Goal: Task Accomplishment & Management: Use online tool/utility

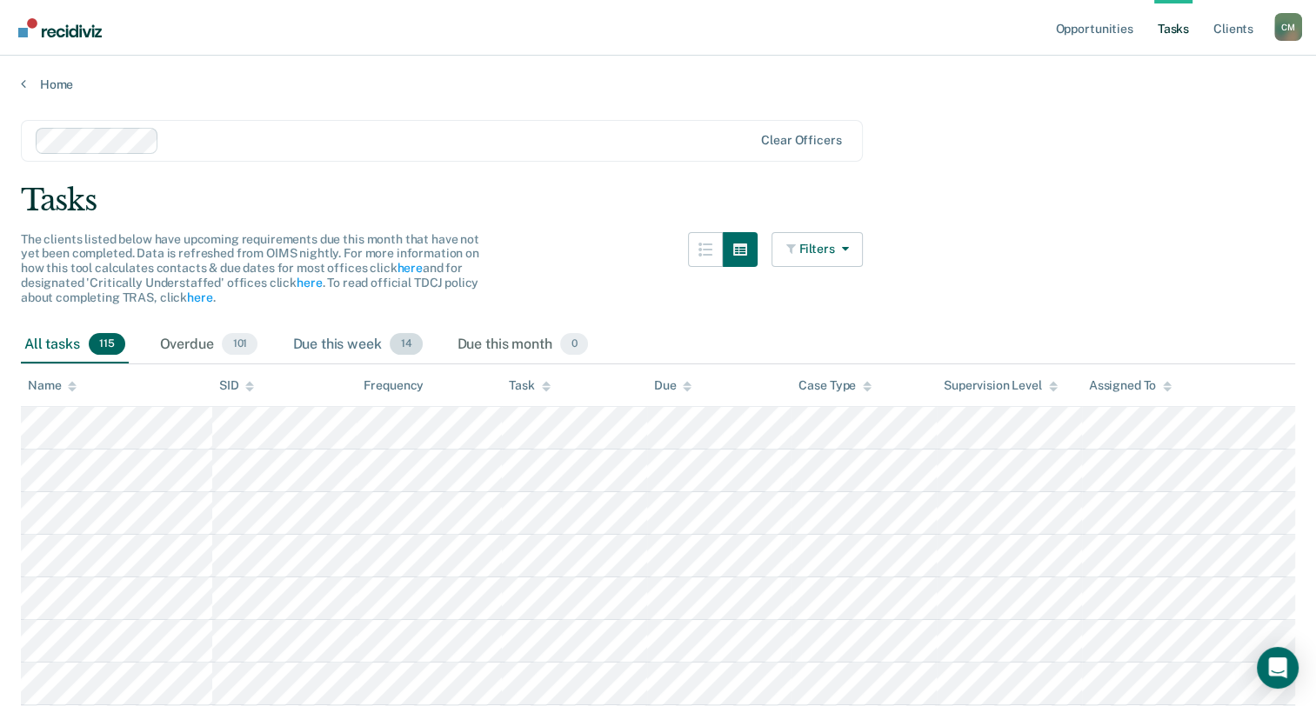
click at [413, 345] on span "14" at bounding box center [406, 344] width 32 height 23
click at [1093, 29] on link "Opportunities" at bounding box center [1094, 28] width 84 height 56
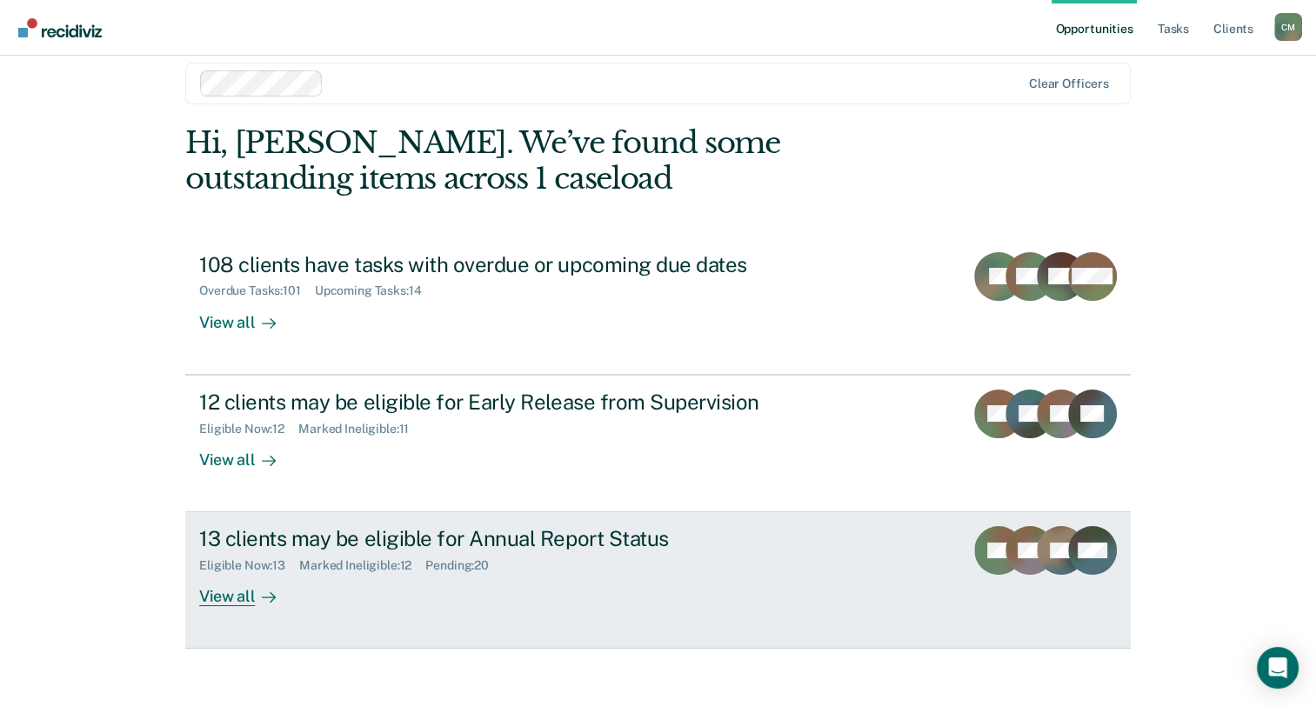
scroll to position [32, 0]
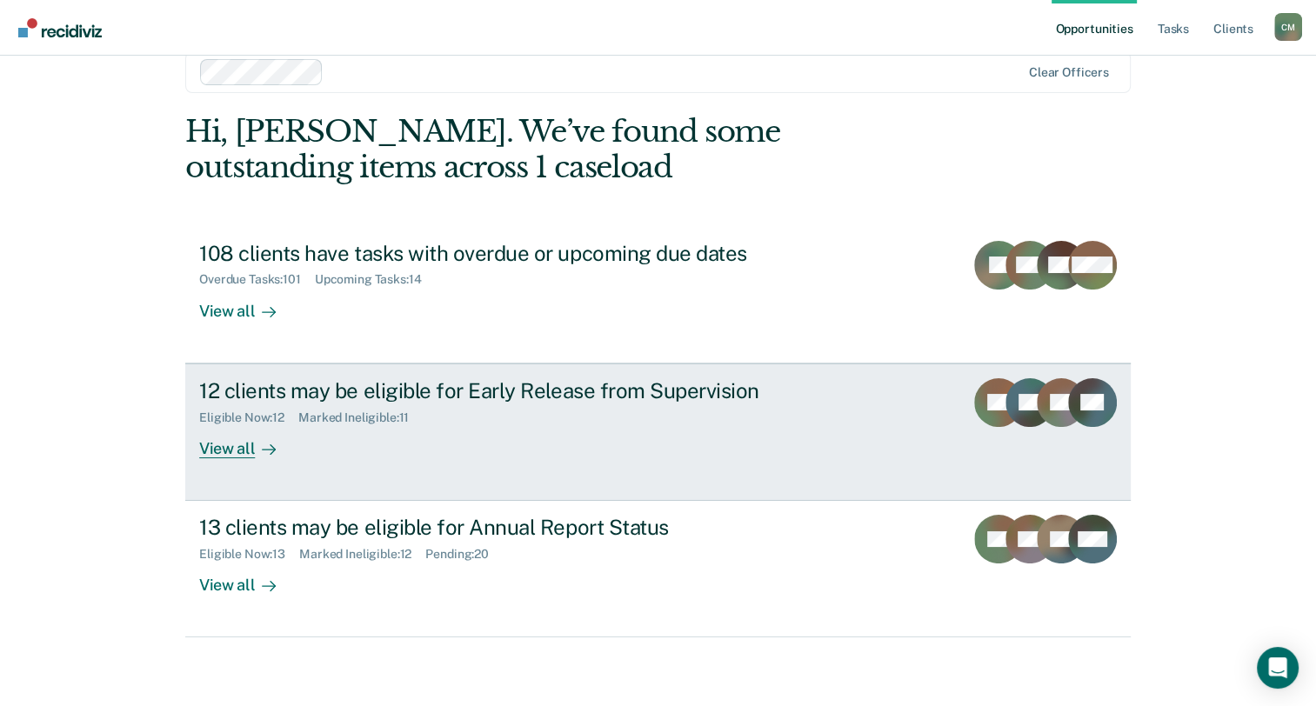
click at [228, 452] on div "View all" at bounding box center [247, 441] width 97 height 34
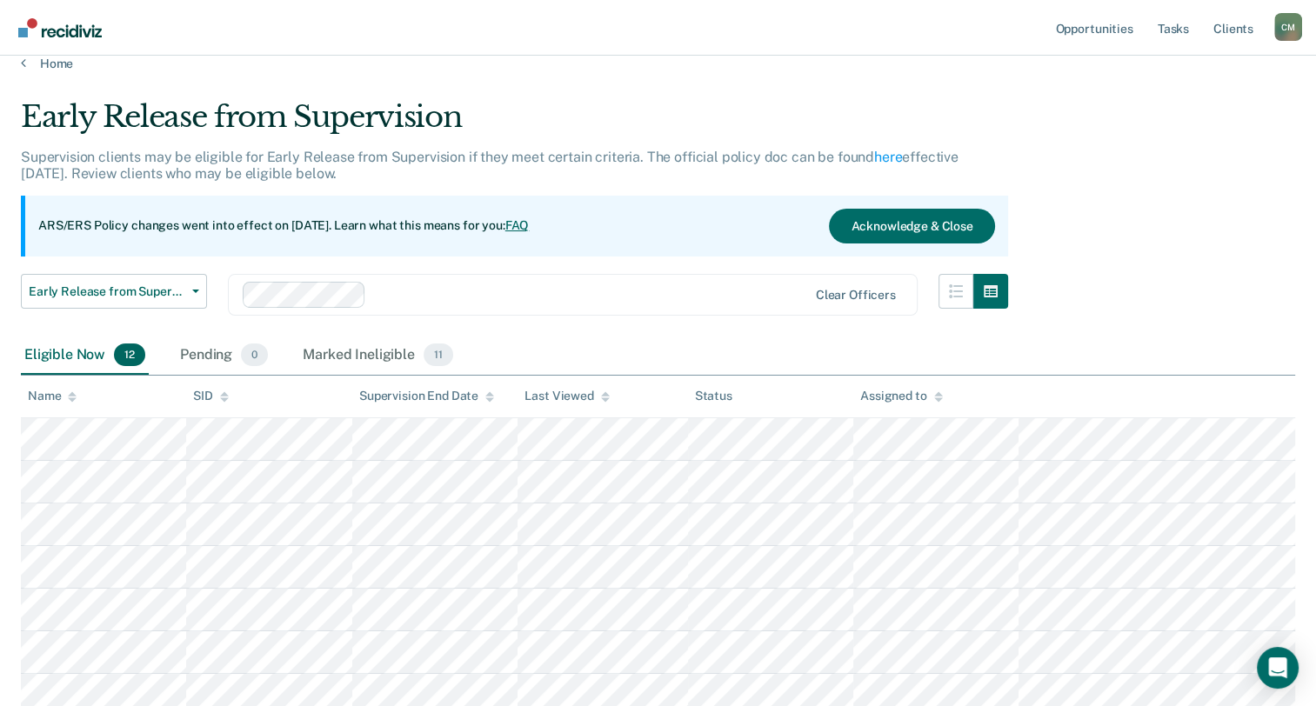
scroll to position [20, 0]
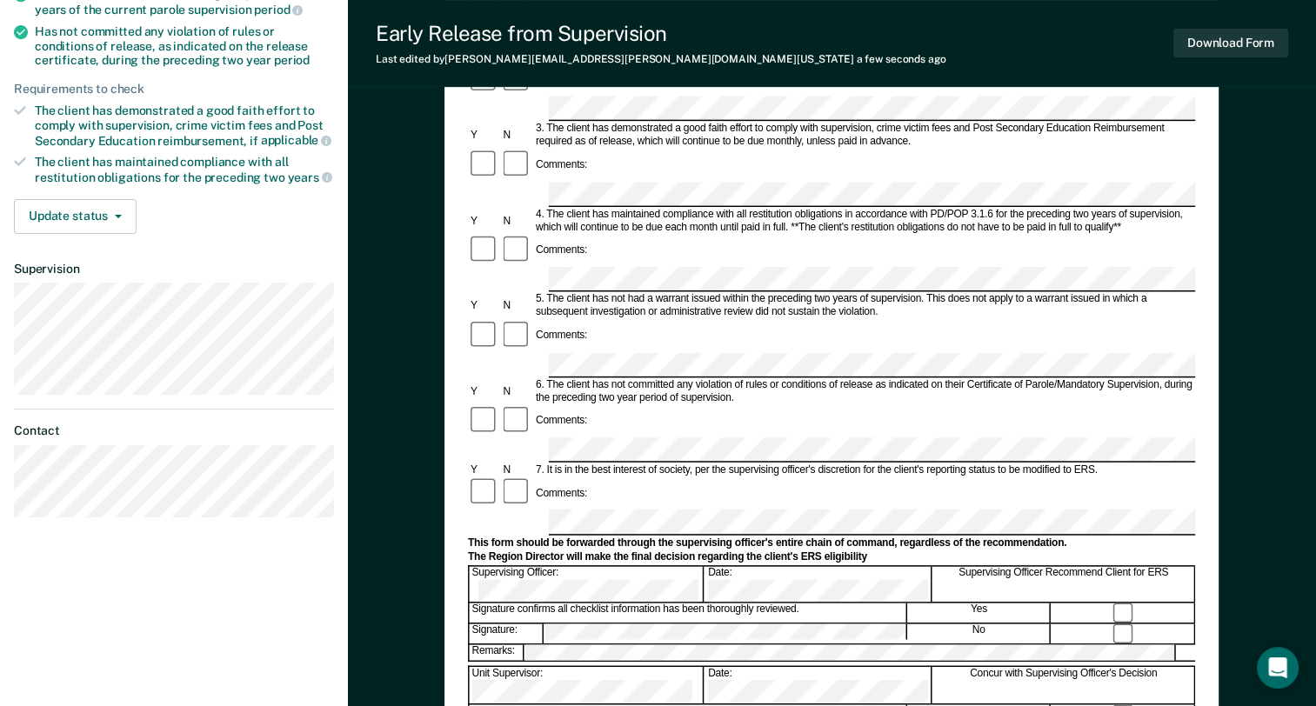
scroll to position [87, 0]
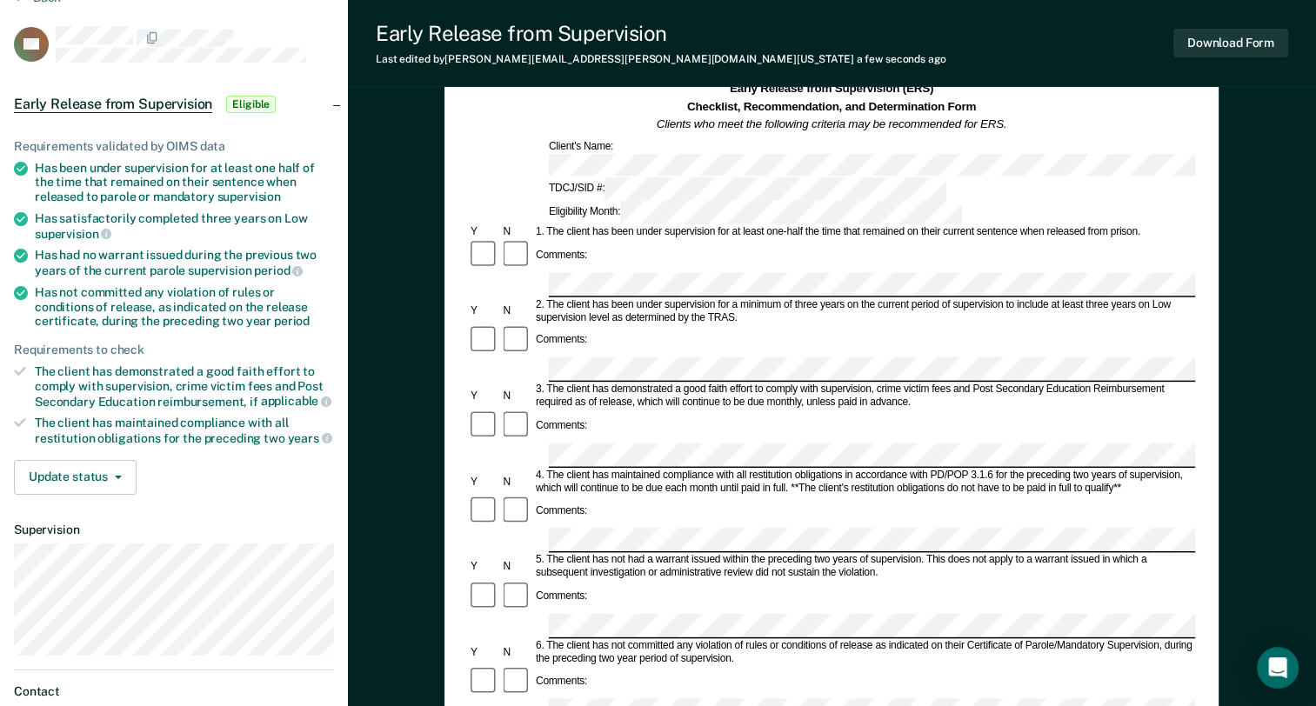
click at [337, 100] on div "Early Release from Supervision Eligible" at bounding box center [174, 105] width 348 height 56
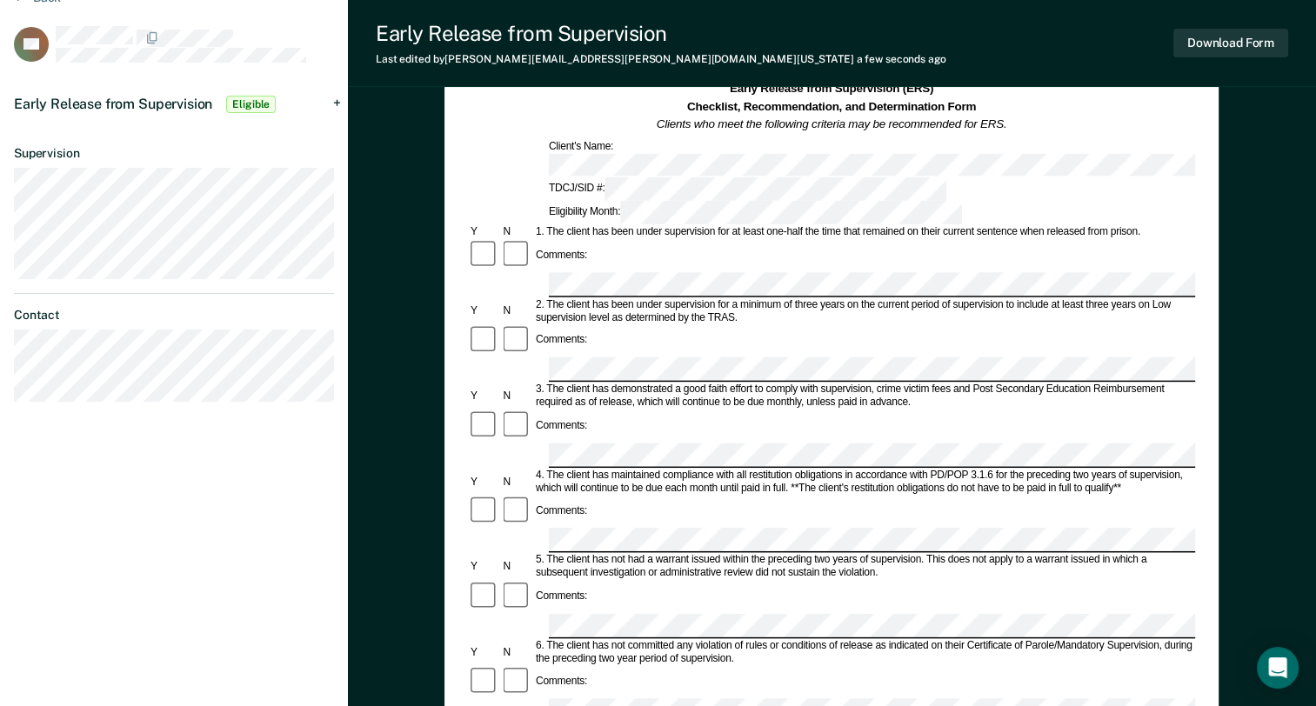
click at [255, 104] on span "Eligible" at bounding box center [251, 104] width 50 height 17
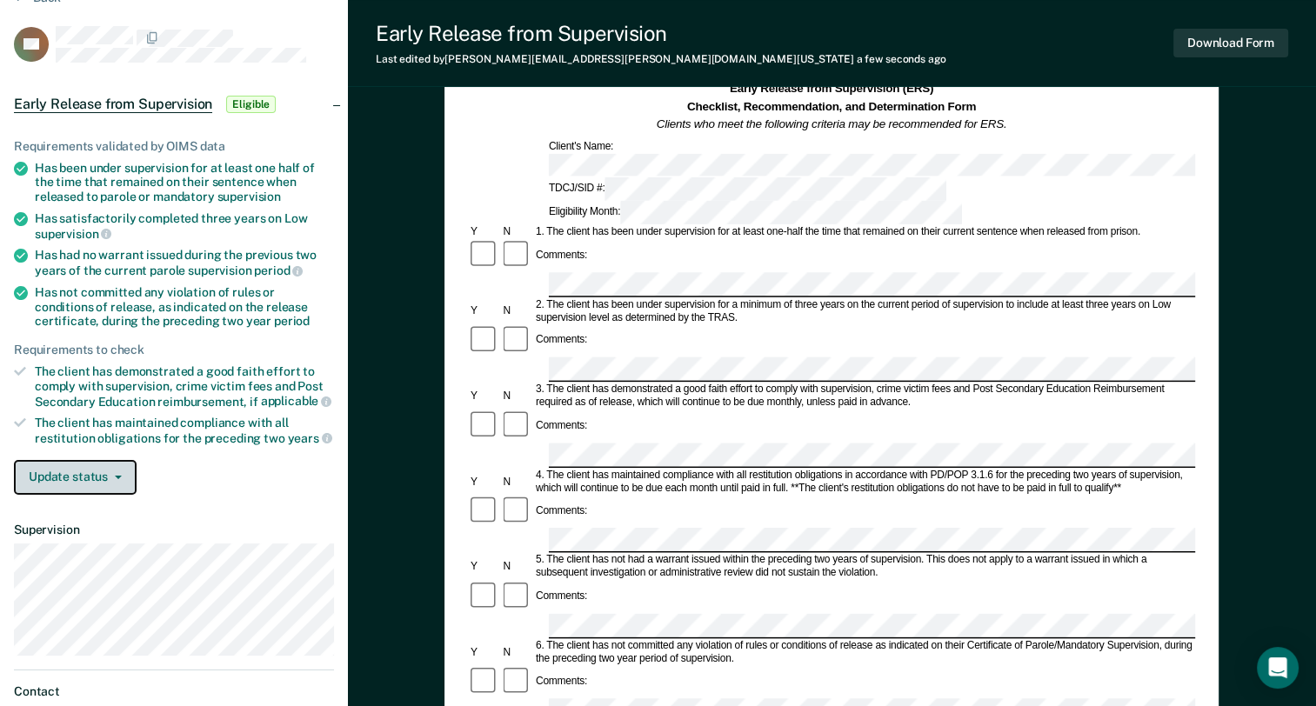
click at [115, 473] on button "Update status" at bounding box center [75, 477] width 123 height 35
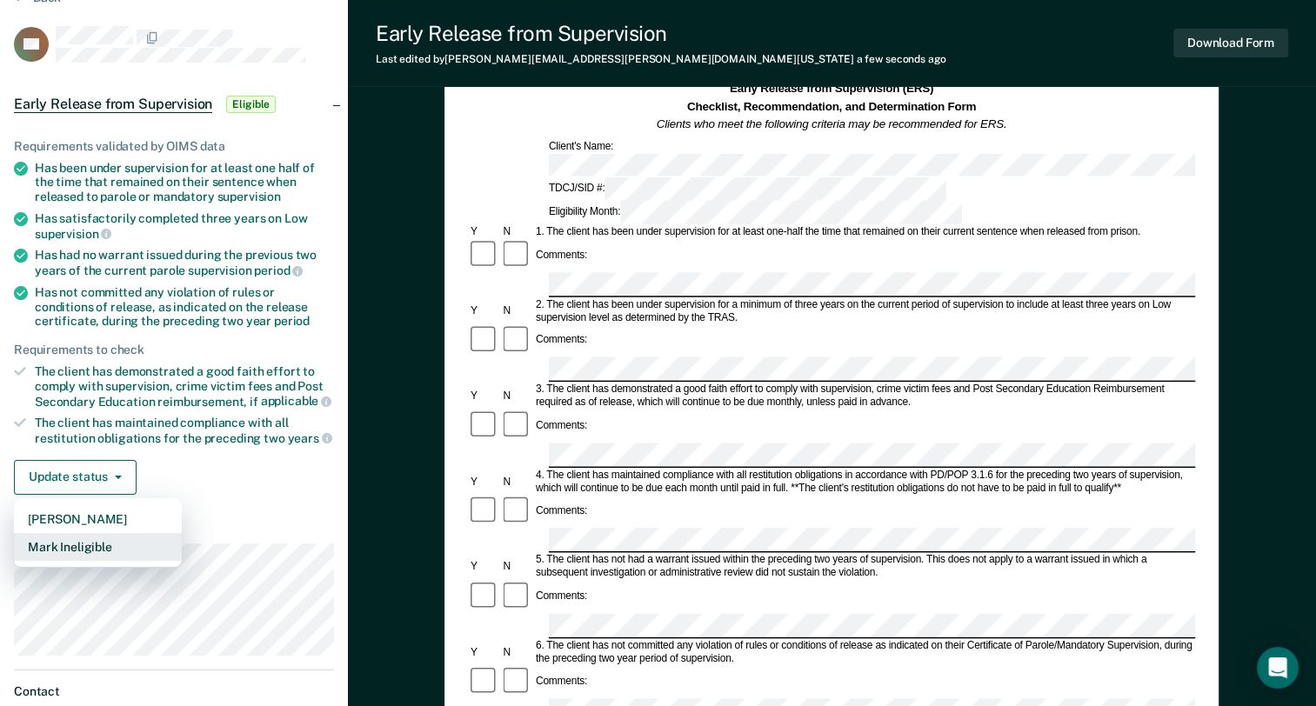
click at [92, 545] on button "Mark Ineligible" at bounding box center [98, 547] width 168 height 28
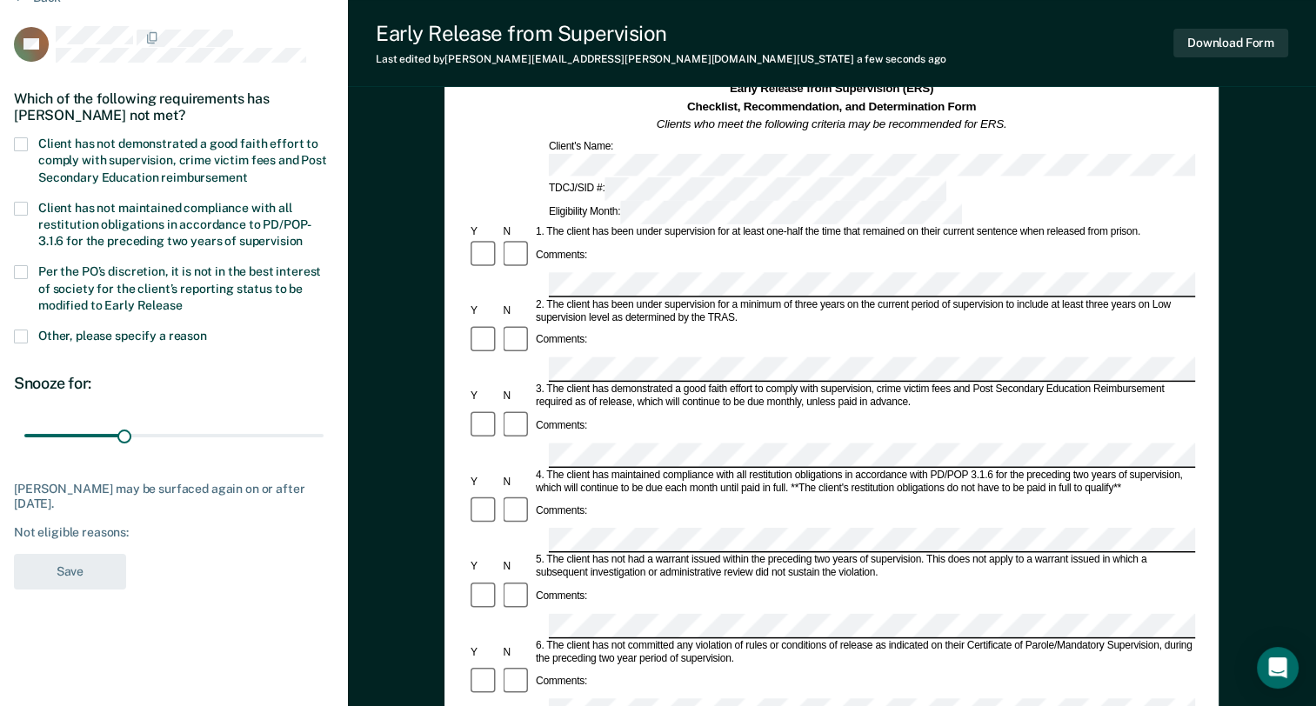
click at [19, 271] on span at bounding box center [21, 272] width 14 height 14
click at [183, 299] on input "Per the PO’s discretion, it is not in the best interest of society for the clie…" at bounding box center [183, 299] width 0 height 0
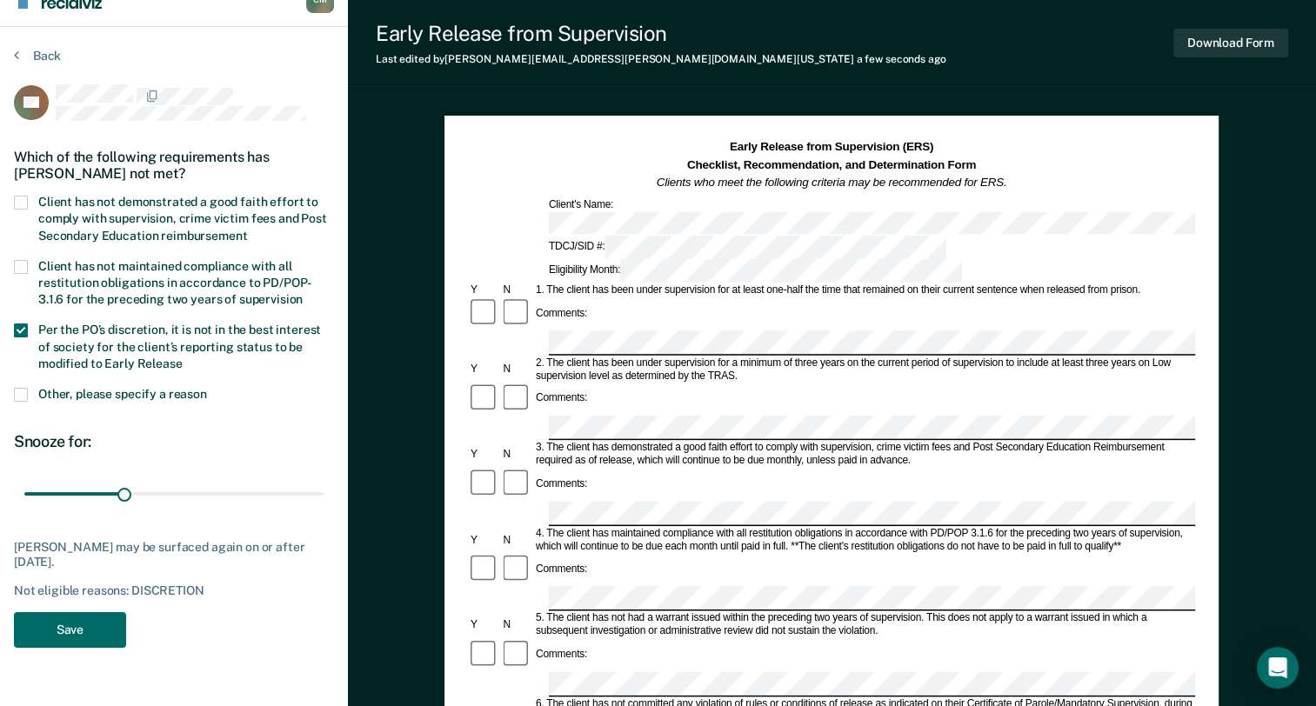
scroll to position [0, 0]
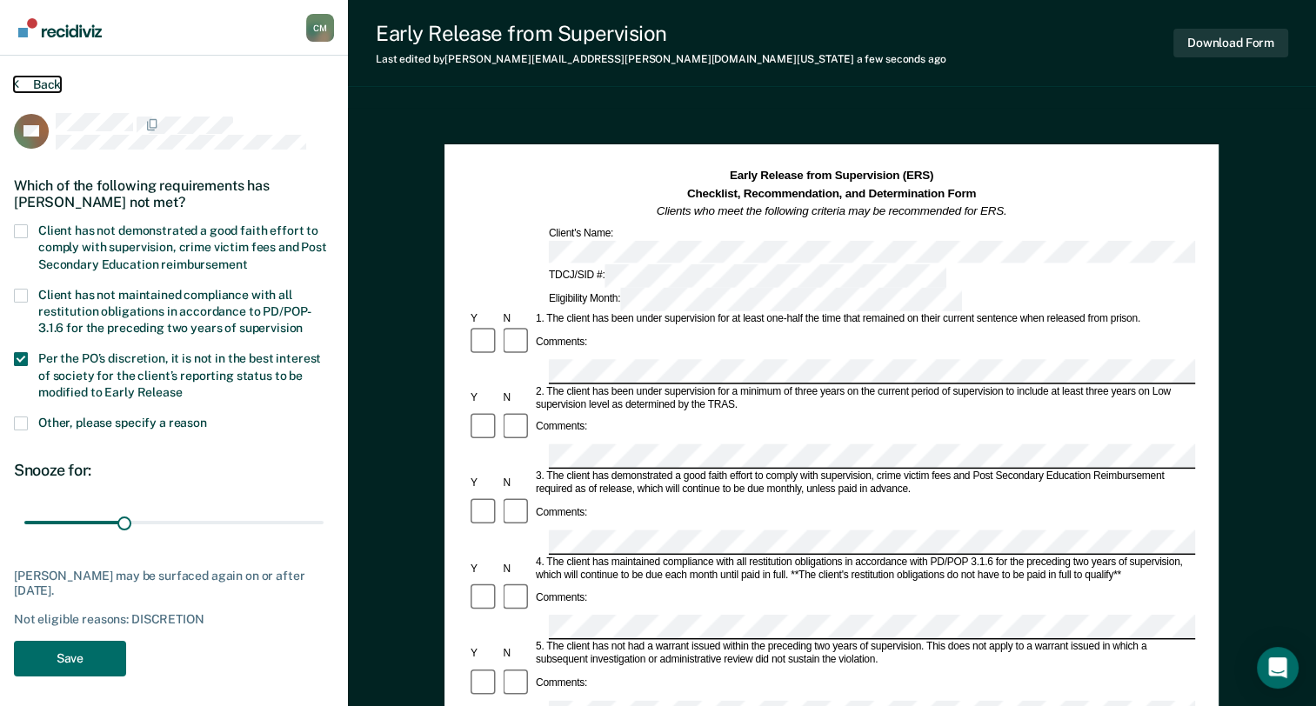
click at [17, 77] on icon at bounding box center [16, 84] width 5 height 14
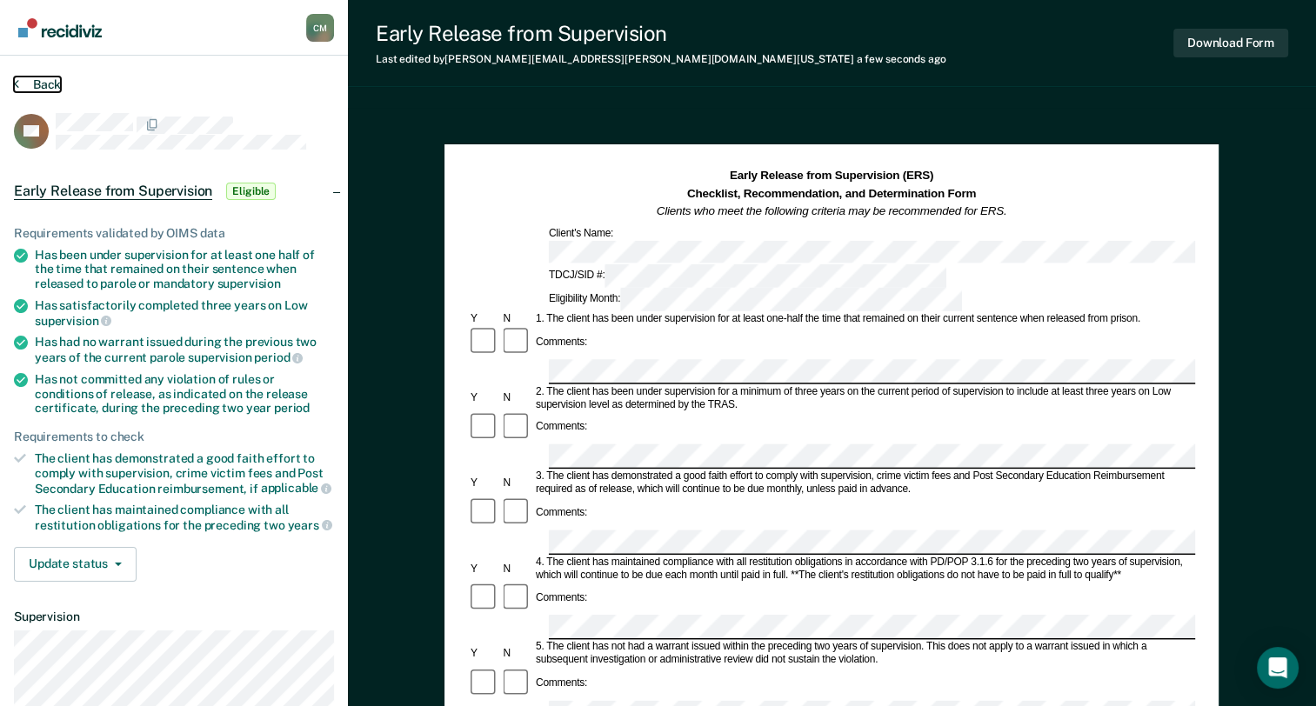
click at [17, 77] on icon at bounding box center [16, 84] width 5 height 14
click at [14, 84] on icon at bounding box center [16, 84] width 5 height 14
click at [18, 80] on button "Back" at bounding box center [37, 85] width 47 height 16
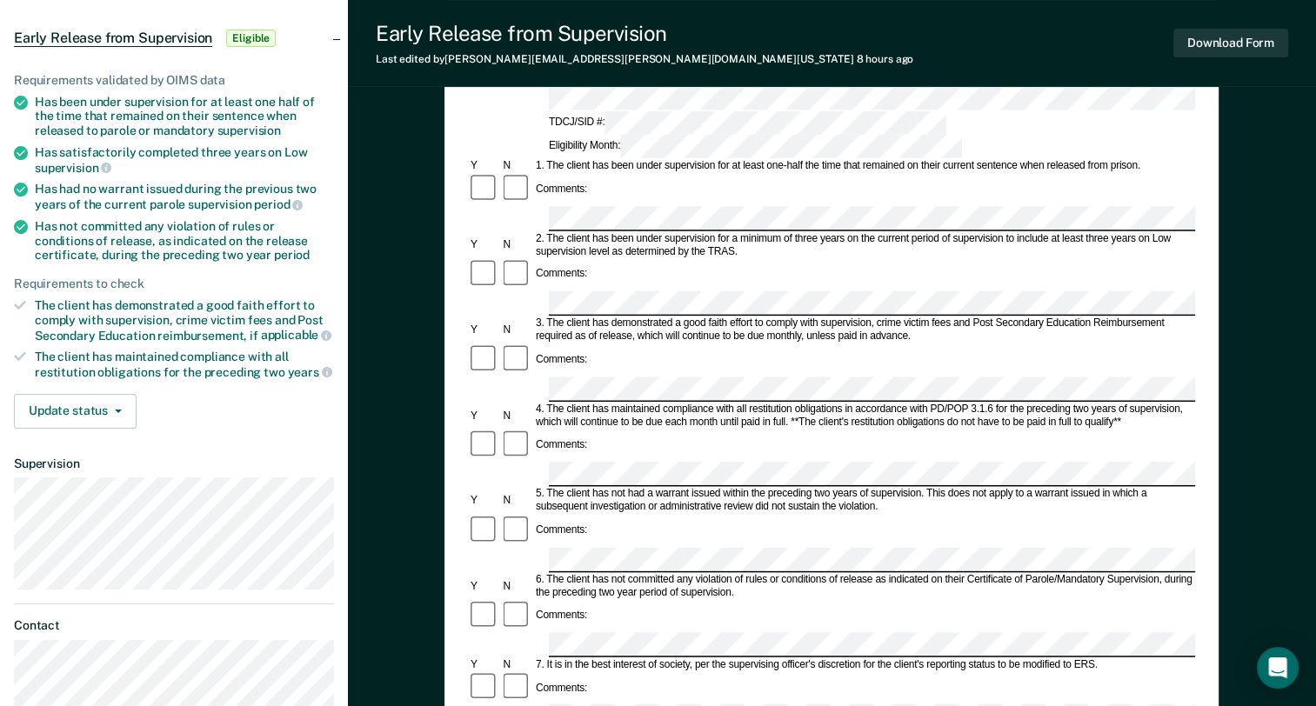
scroll to position [174, 0]
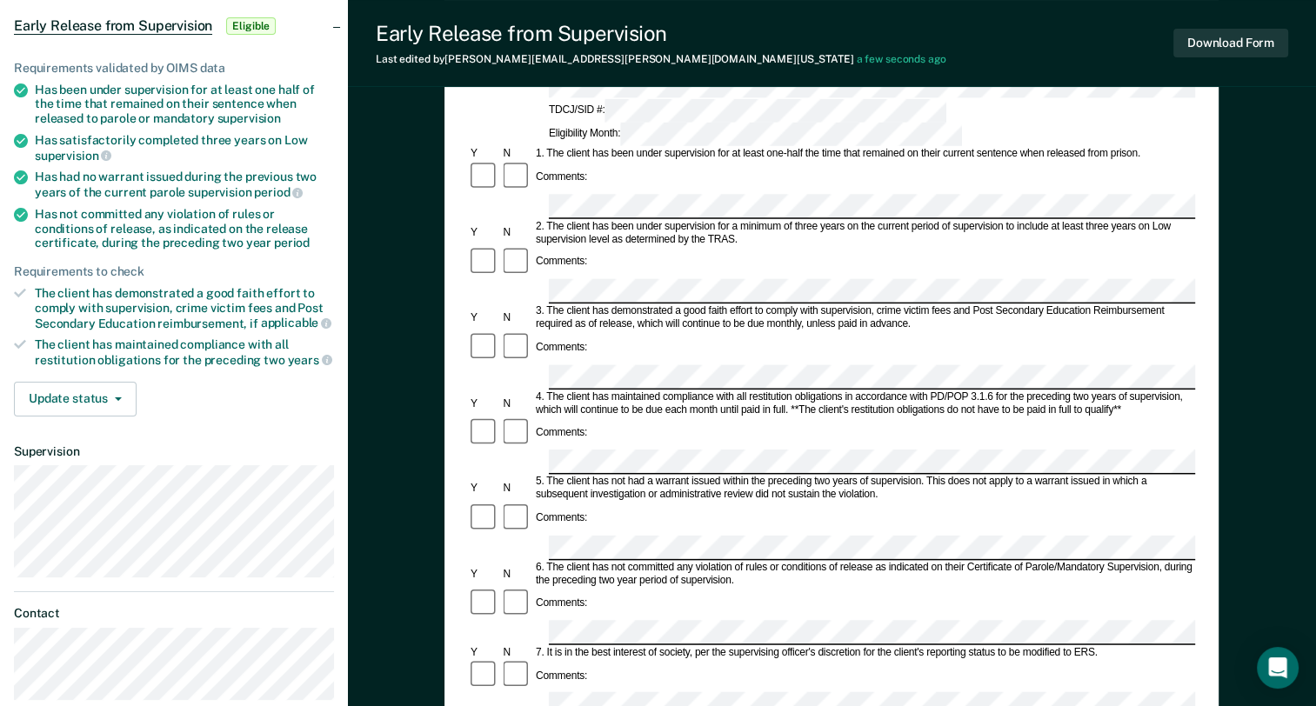
scroll to position [0, 0]
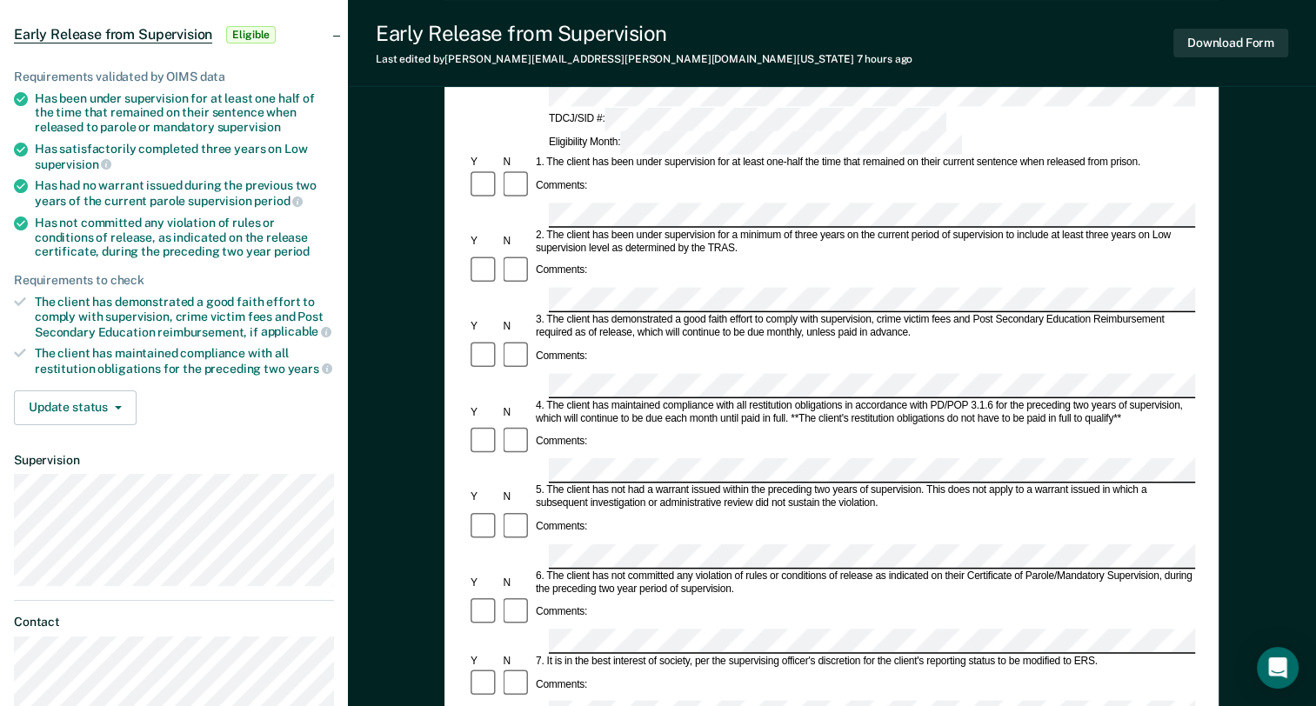
scroll to position [348, 0]
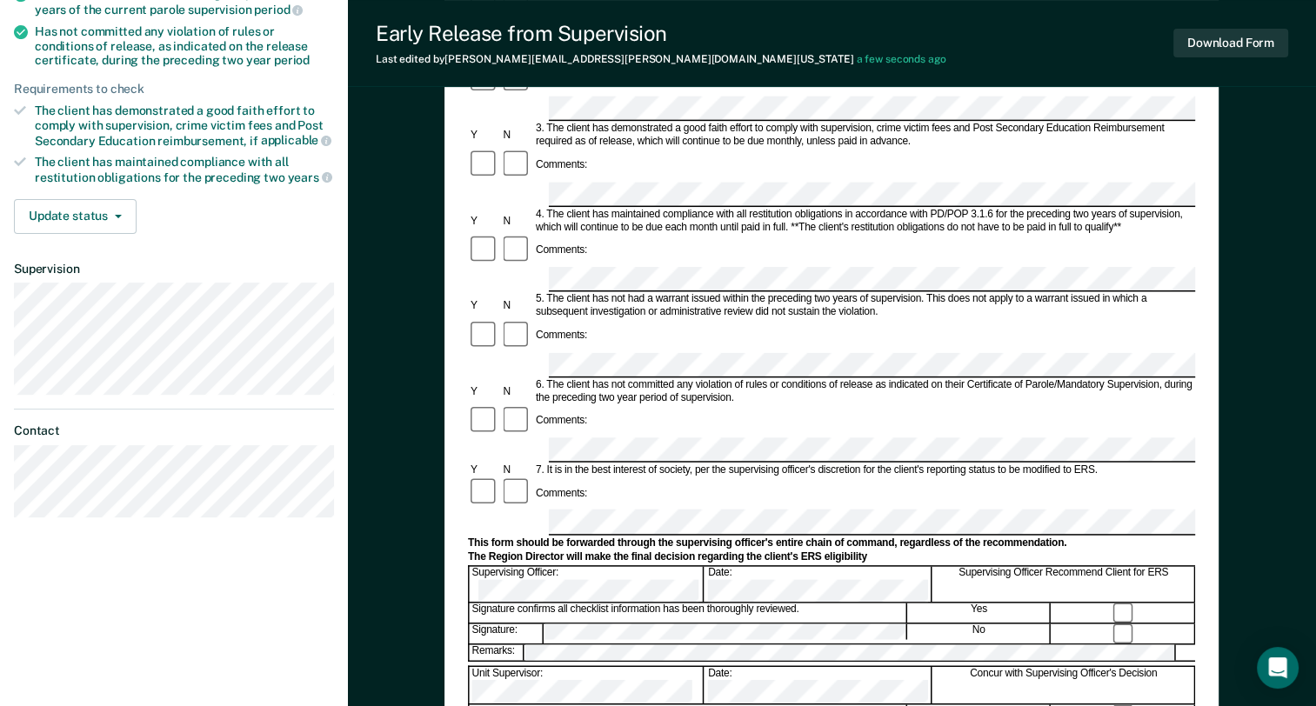
click at [1117, 400] on form "Early Release from Supervision (ERS) Checklist, Recommendation, and Determinati…" at bounding box center [831, 450] width 727 height 1260
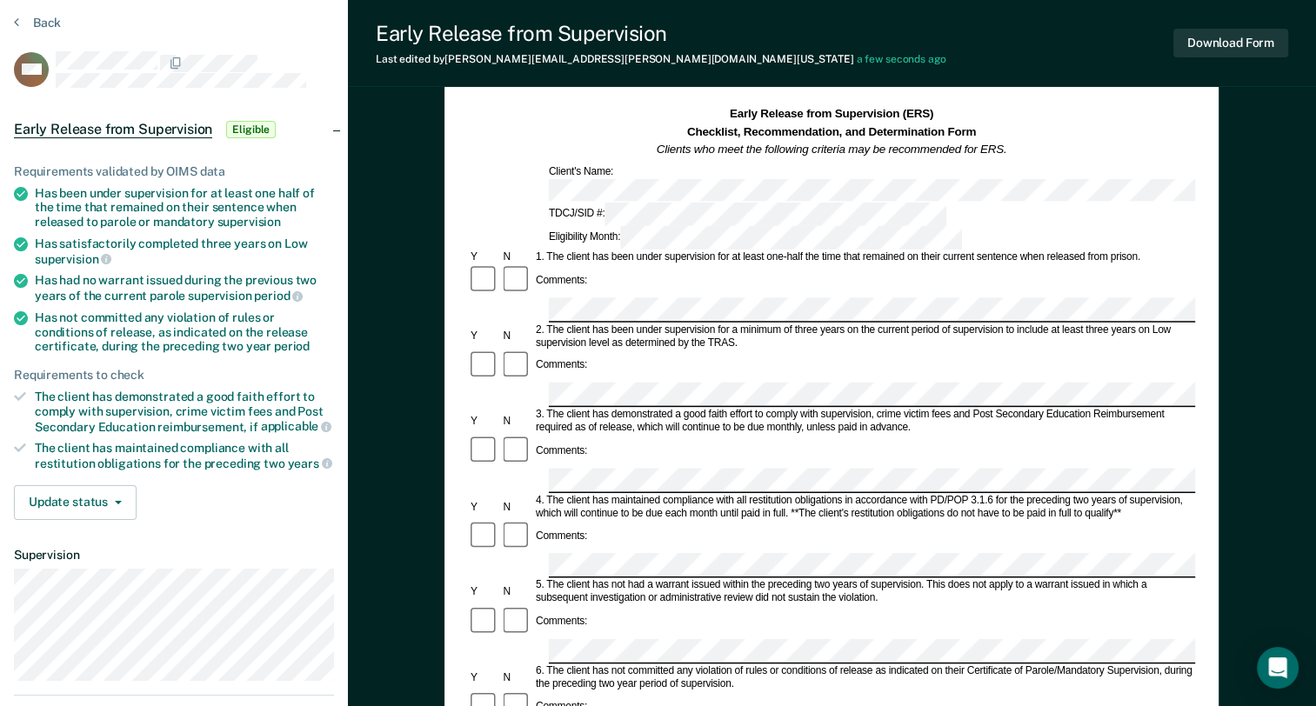
scroll to position [0, 0]
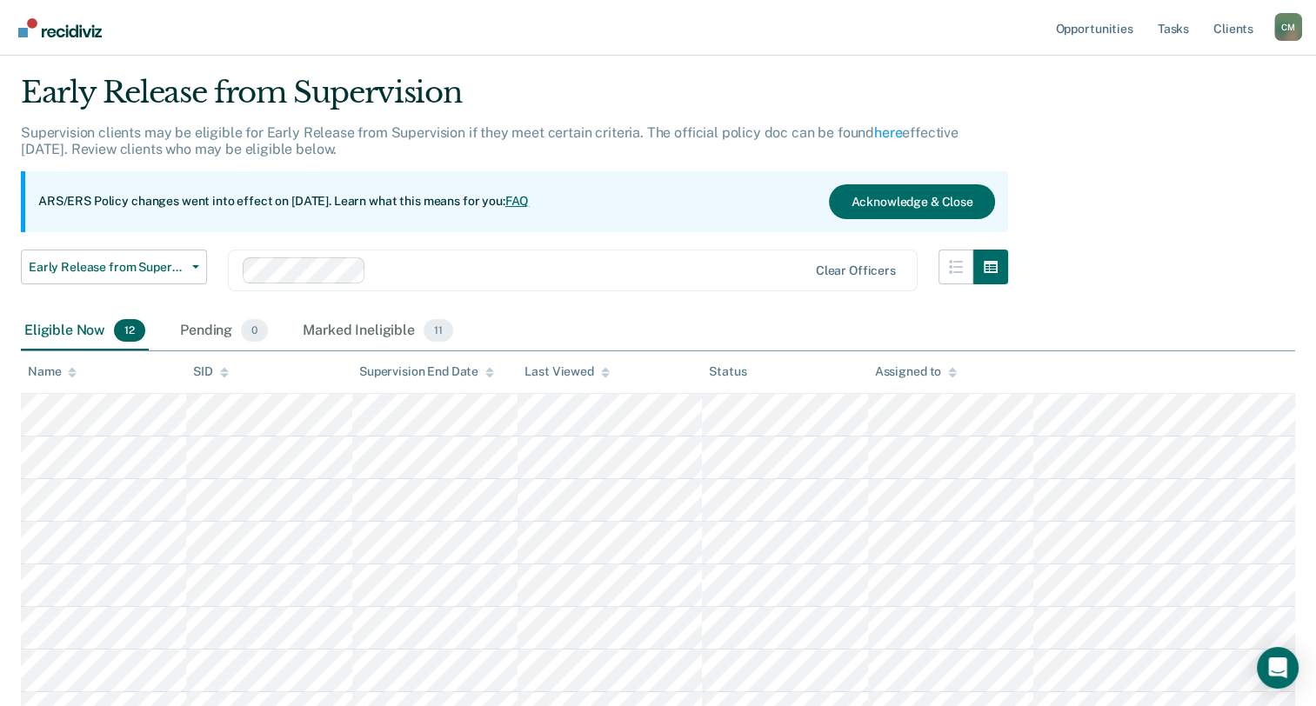
scroll to position [87, 0]
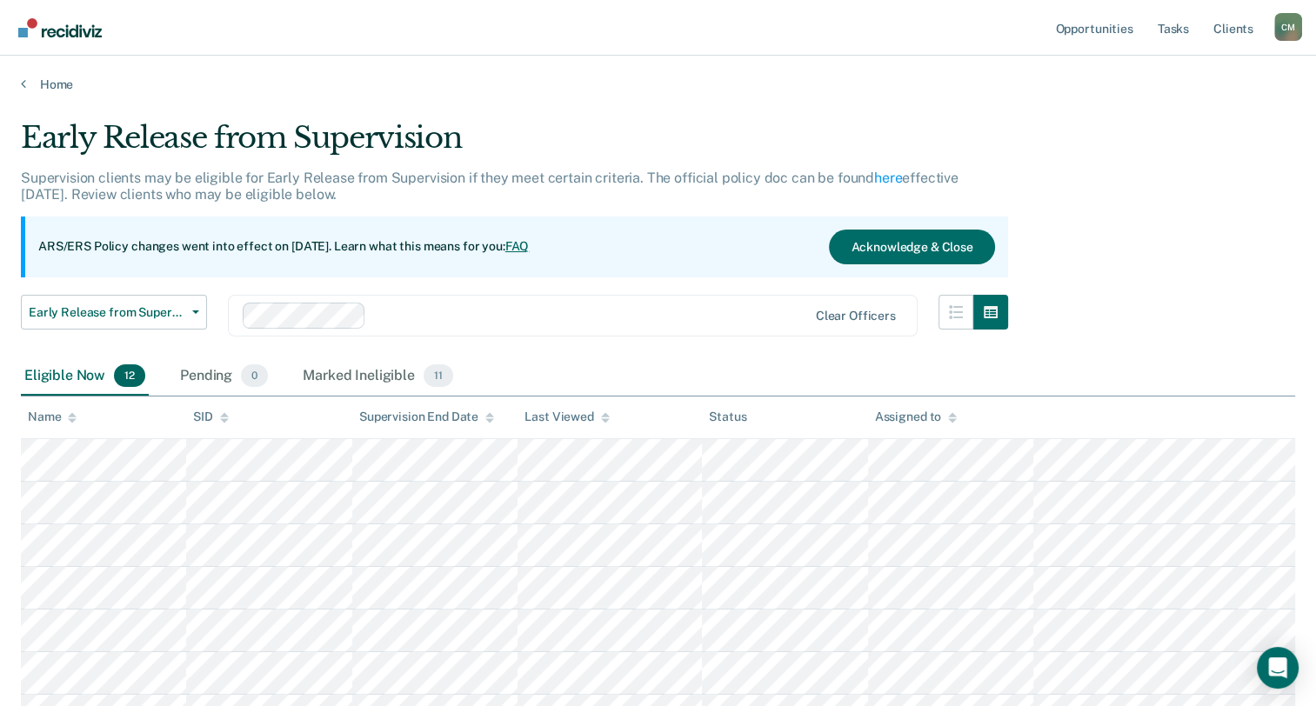
scroll to position [87, 0]
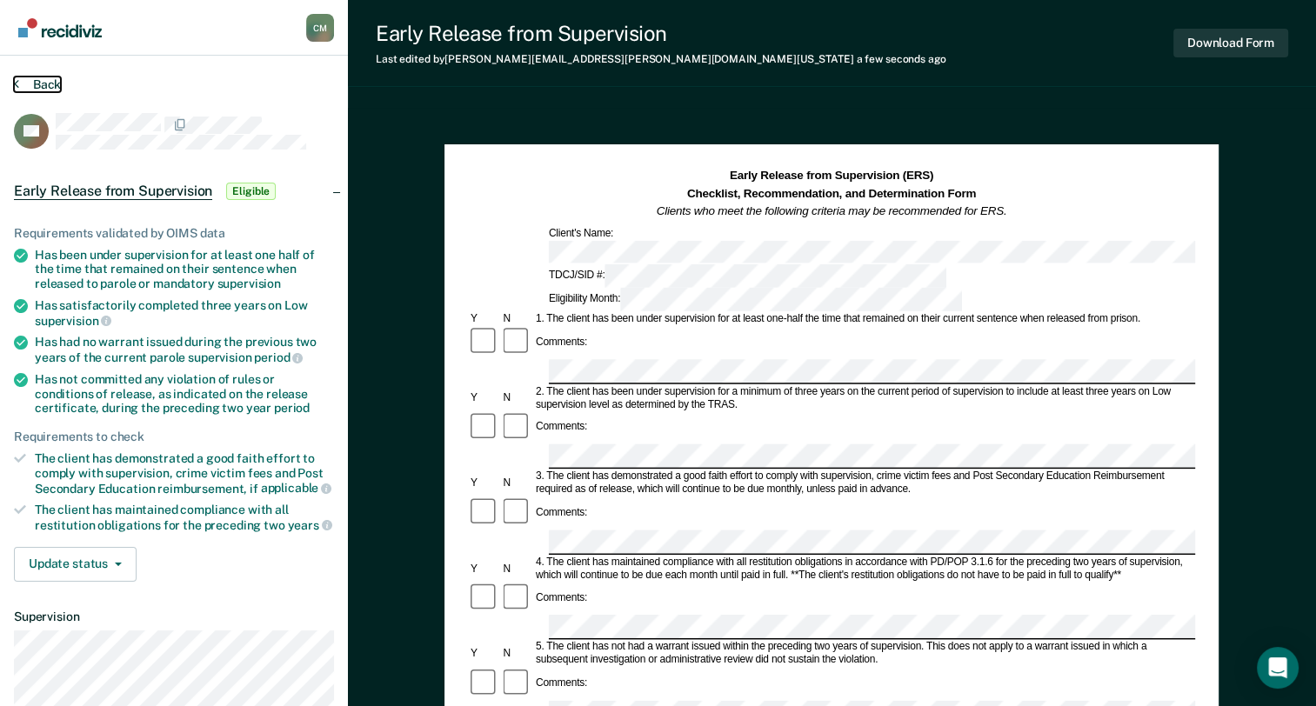
click at [16, 82] on icon at bounding box center [16, 84] width 5 height 14
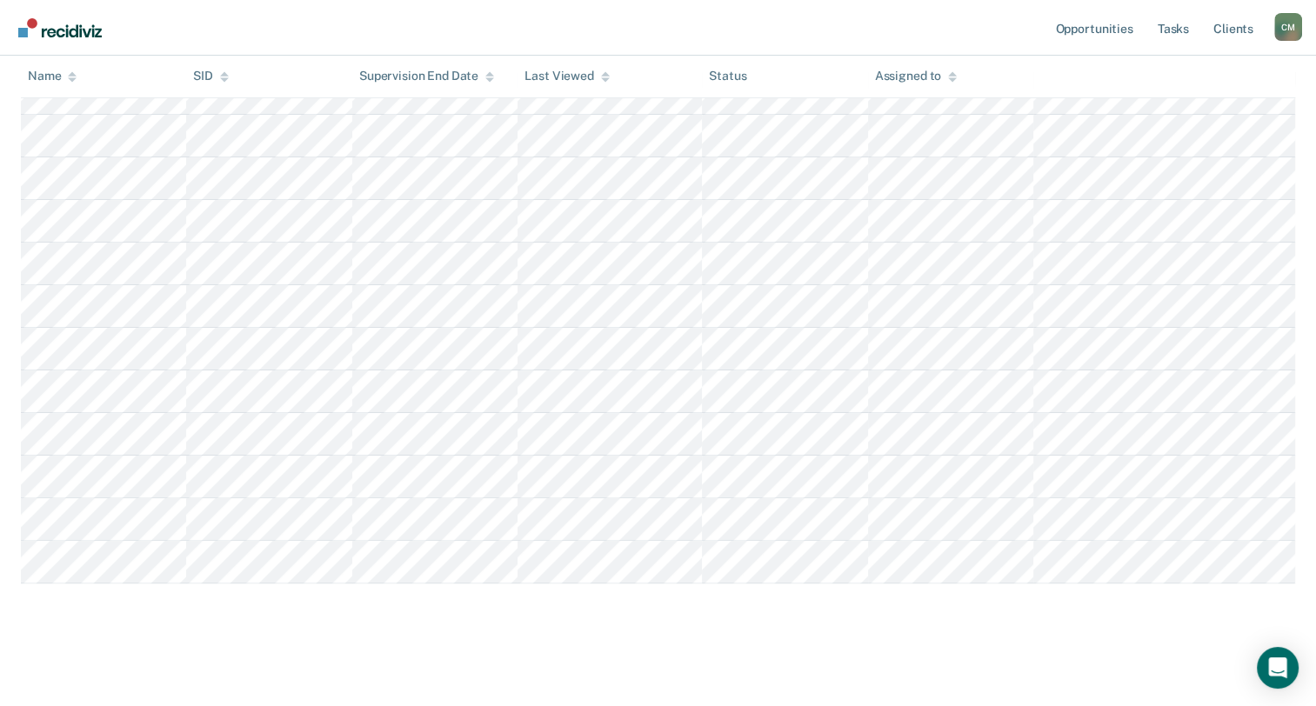
scroll to position [368, 0]
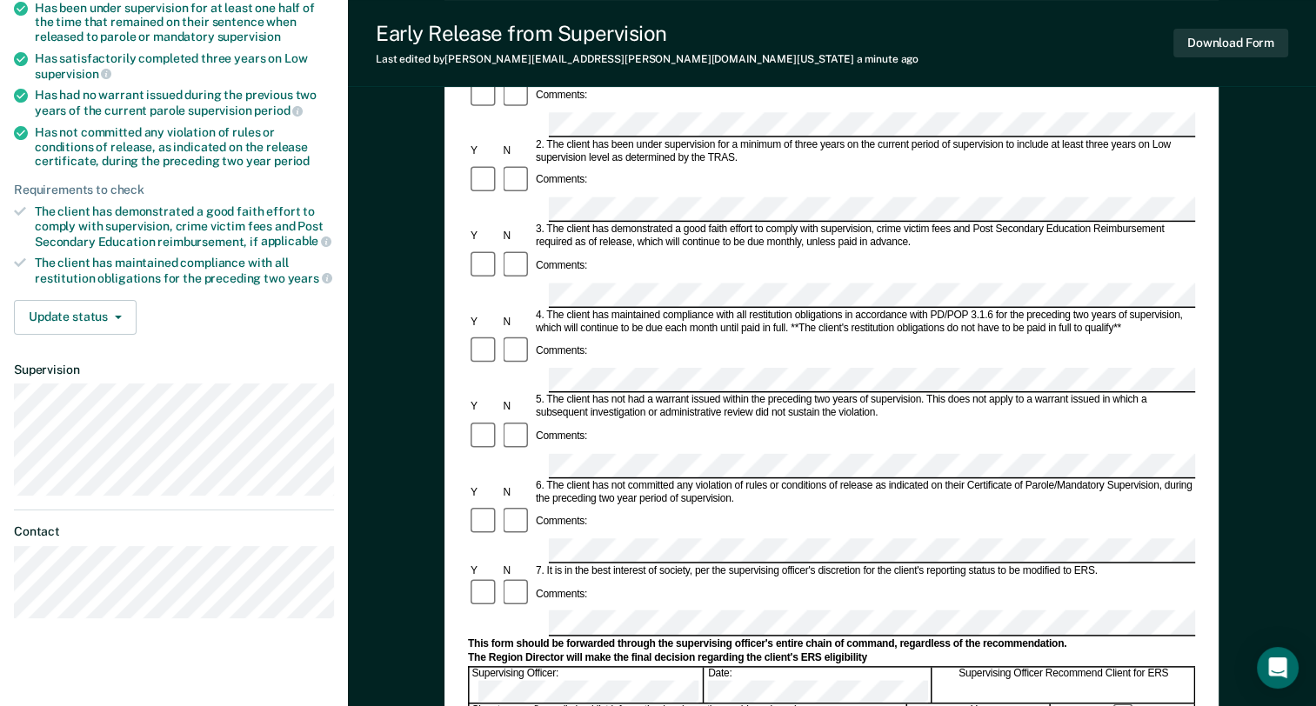
scroll to position [261, 0]
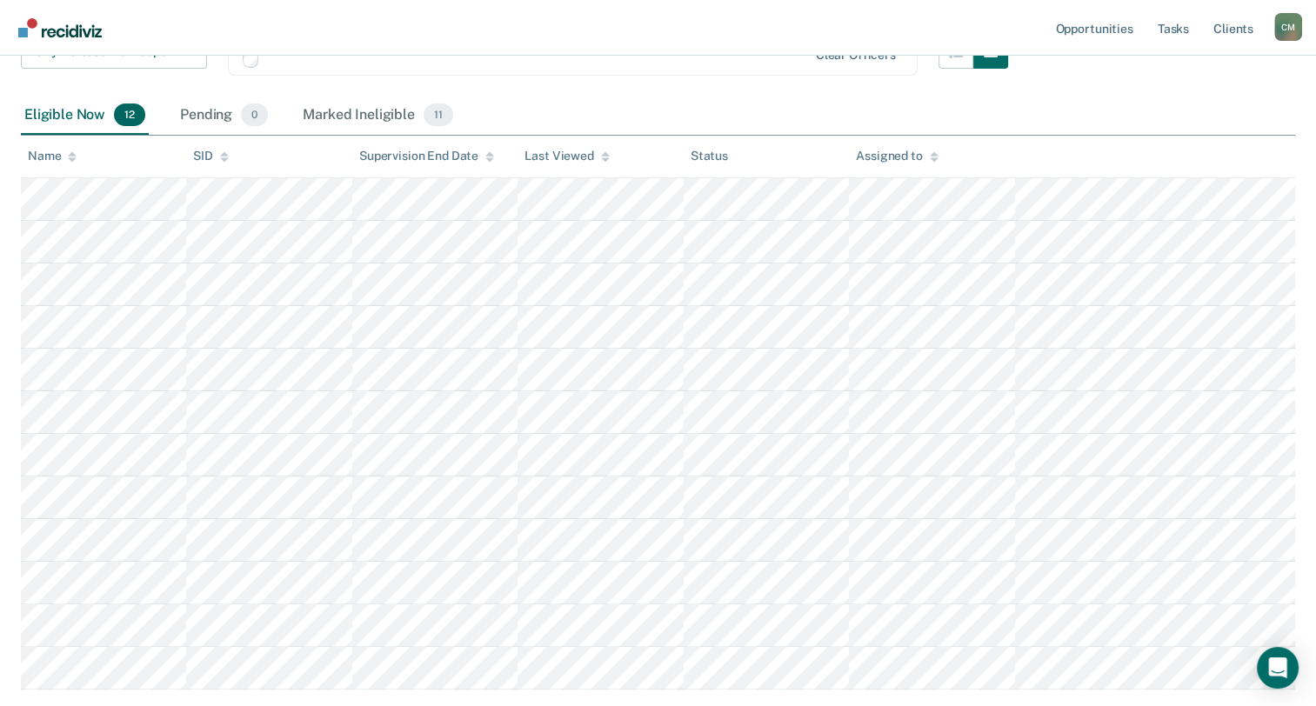
scroll to position [368, 0]
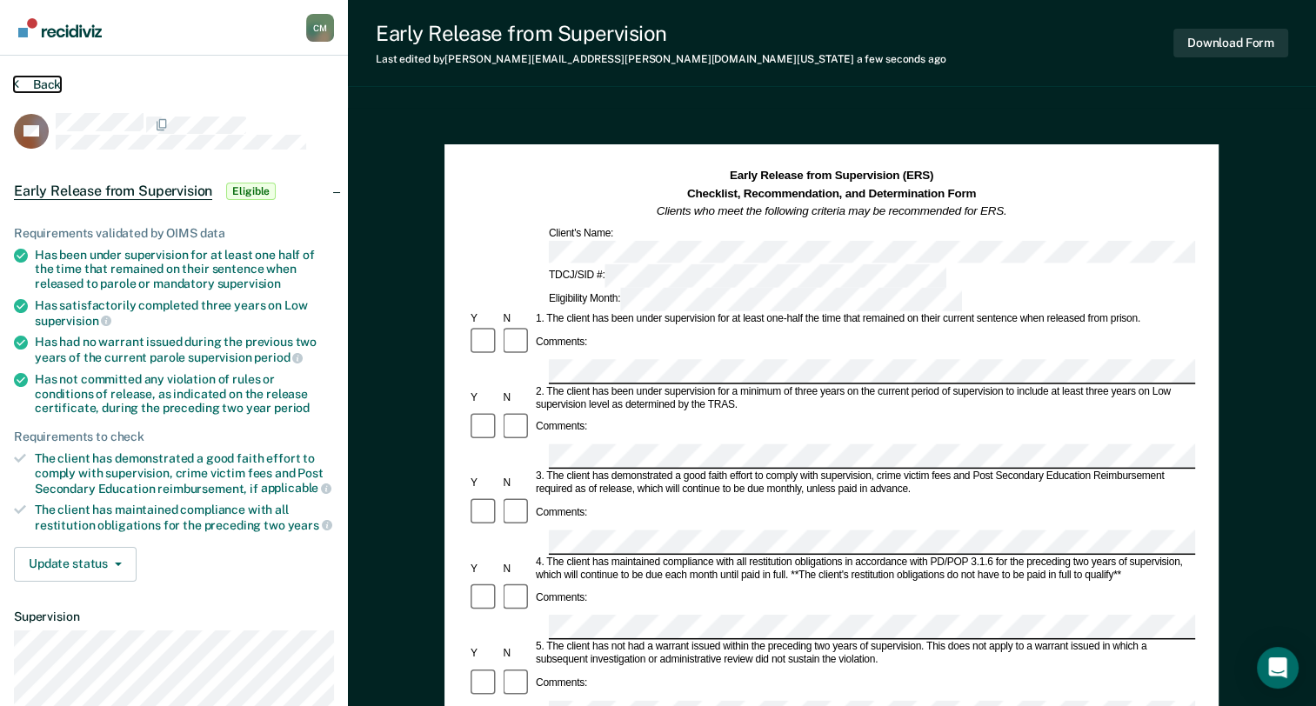
click at [17, 84] on icon at bounding box center [16, 84] width 5 height 14
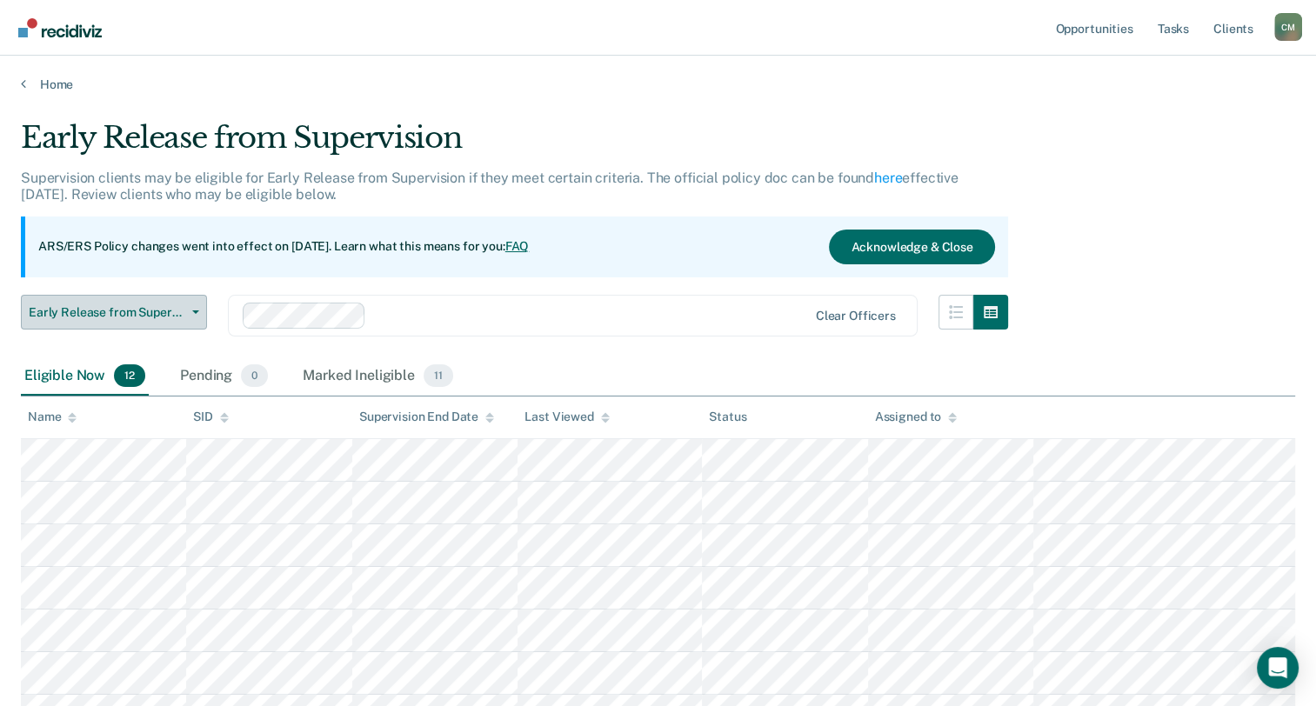
scroll to position [368, 0]
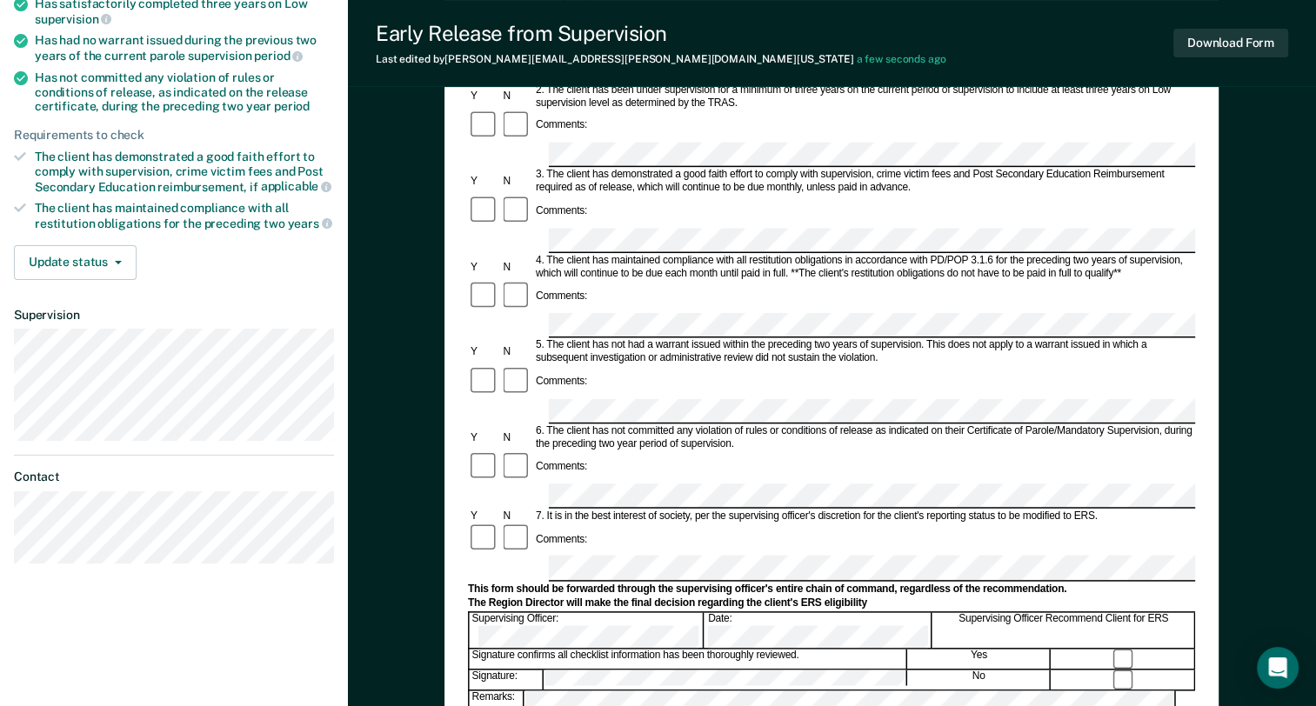
scroll to position [522, 0]
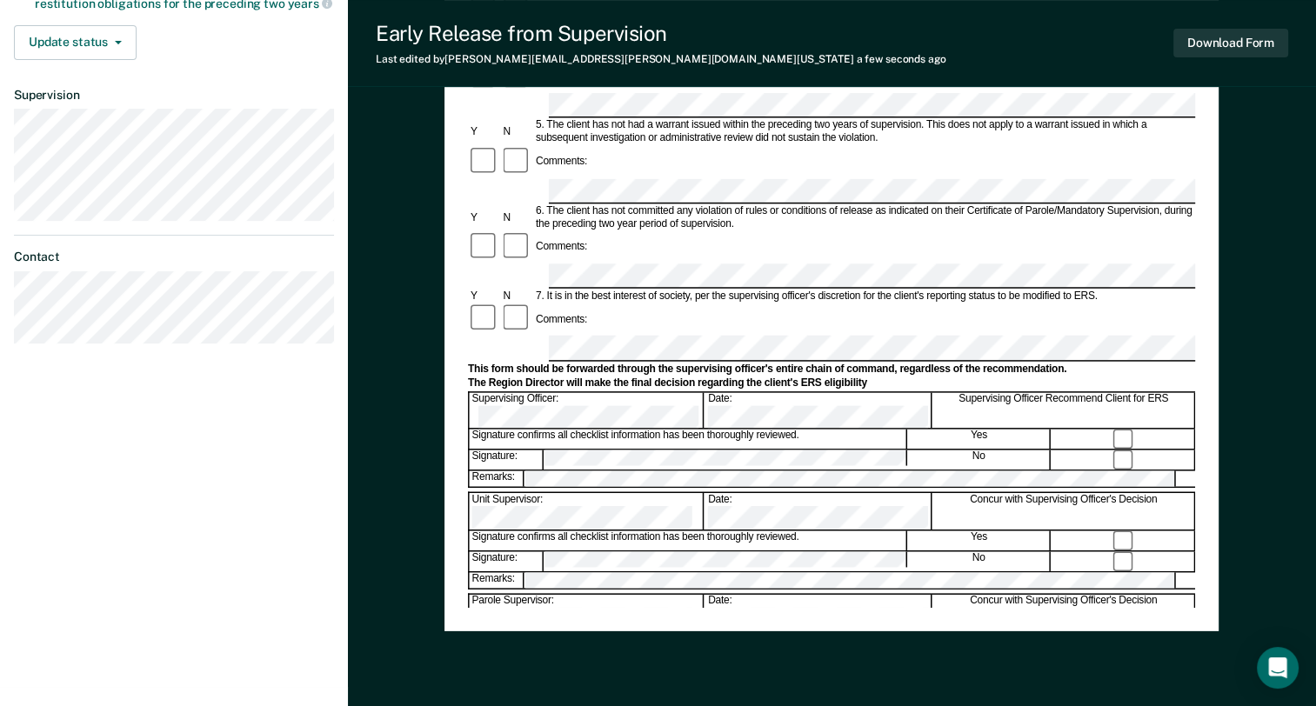
click at [868, 470] on div "Remarks:" at bounding box center [831, 479] width 727 height 18
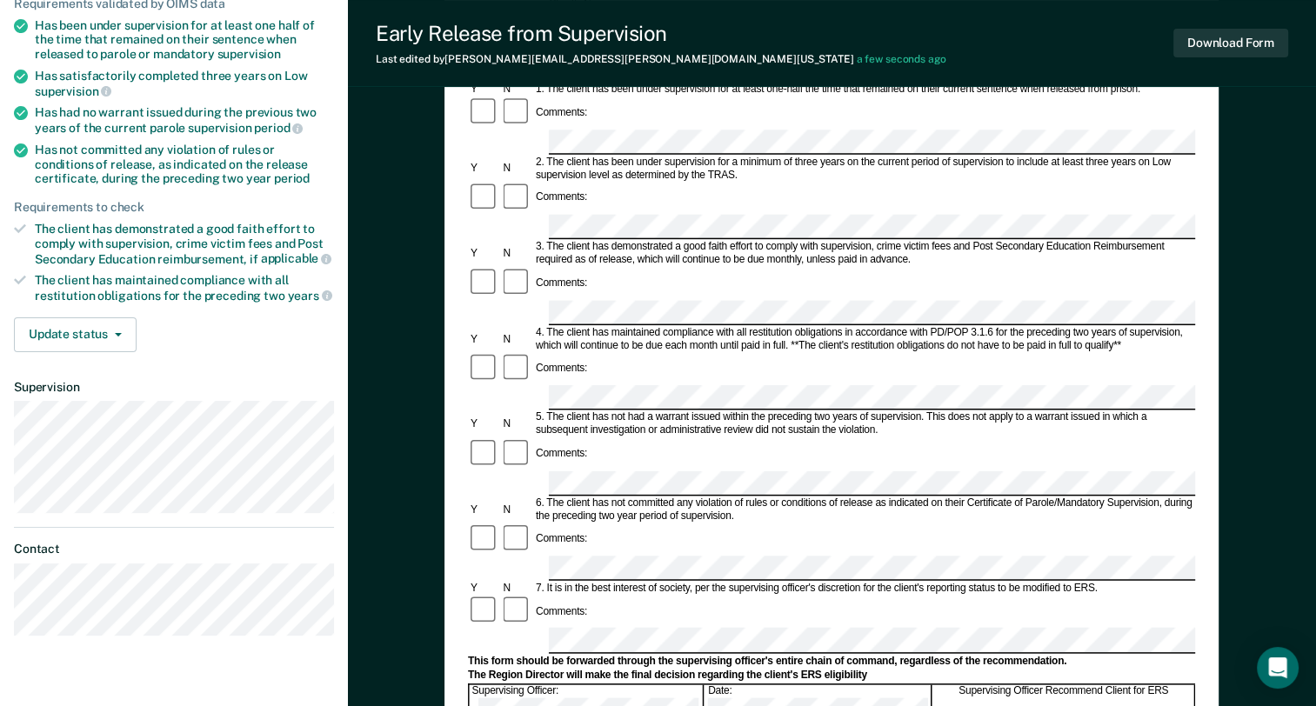
scroll to position [0, 0]
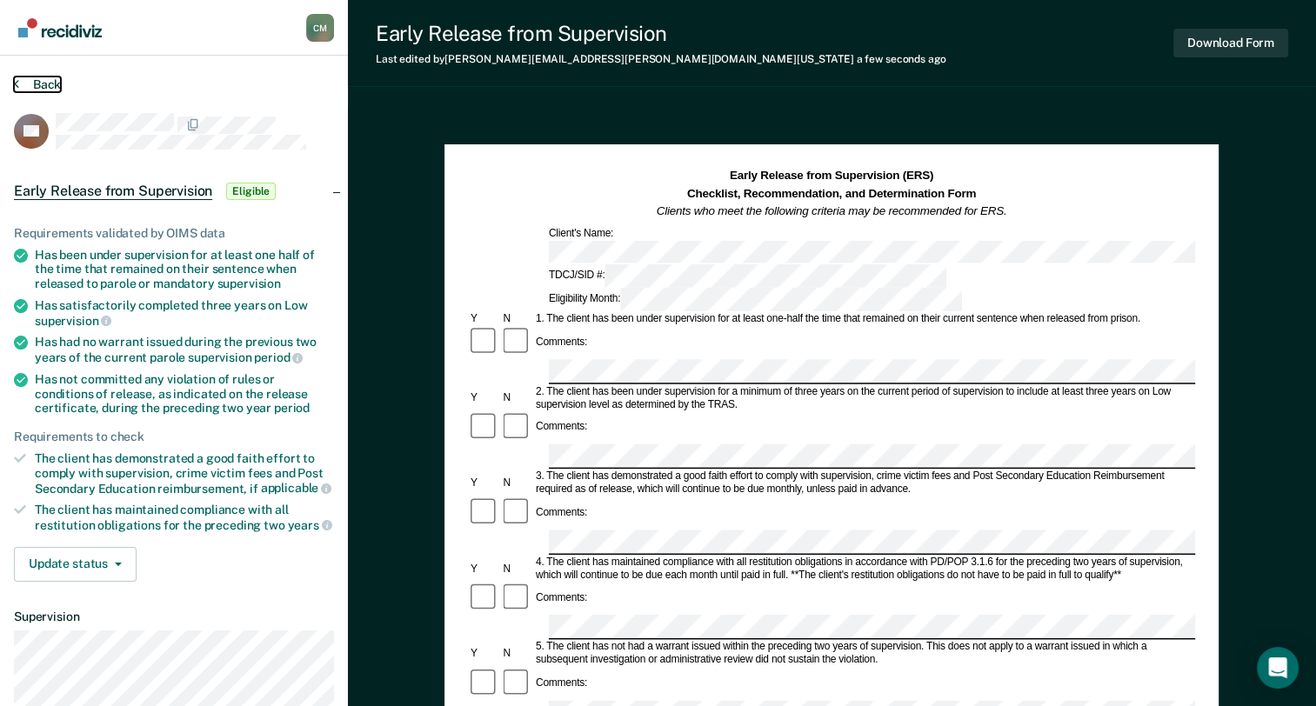
click at [17, 80] on icon at bounding box center [16, 84] width 5 height 14
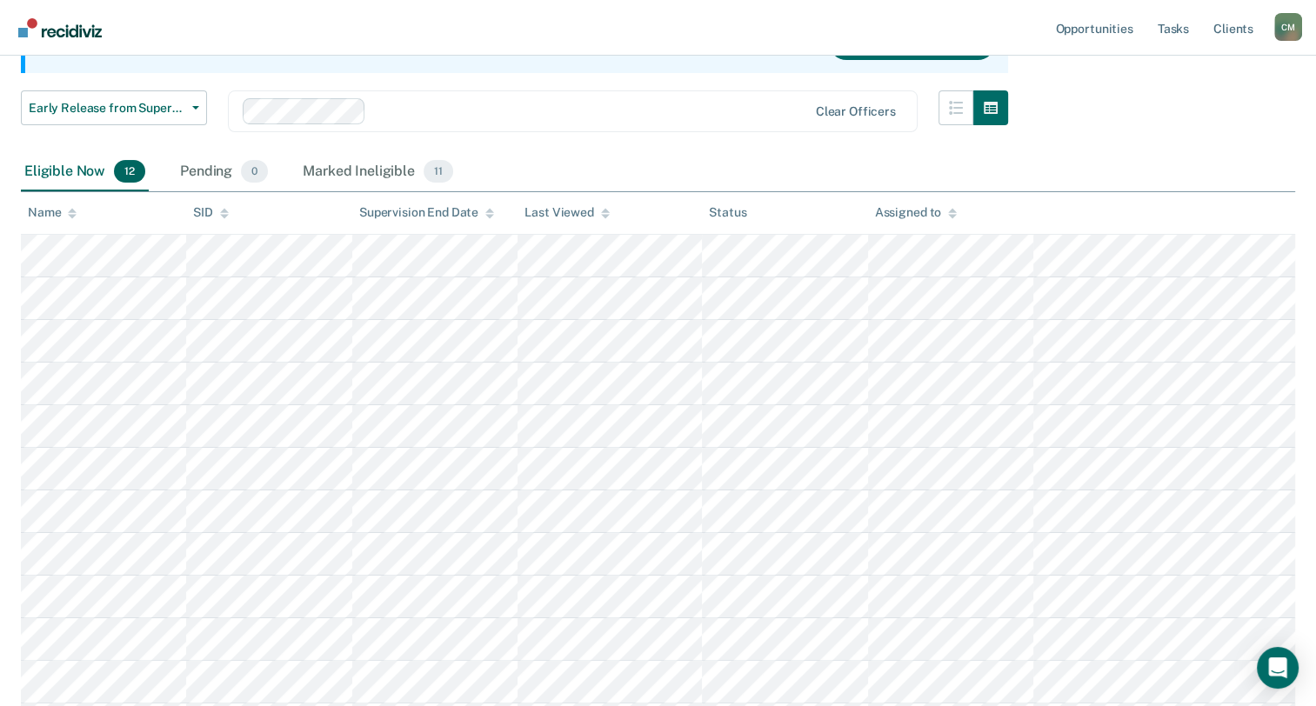
scroll to position [368, 0]
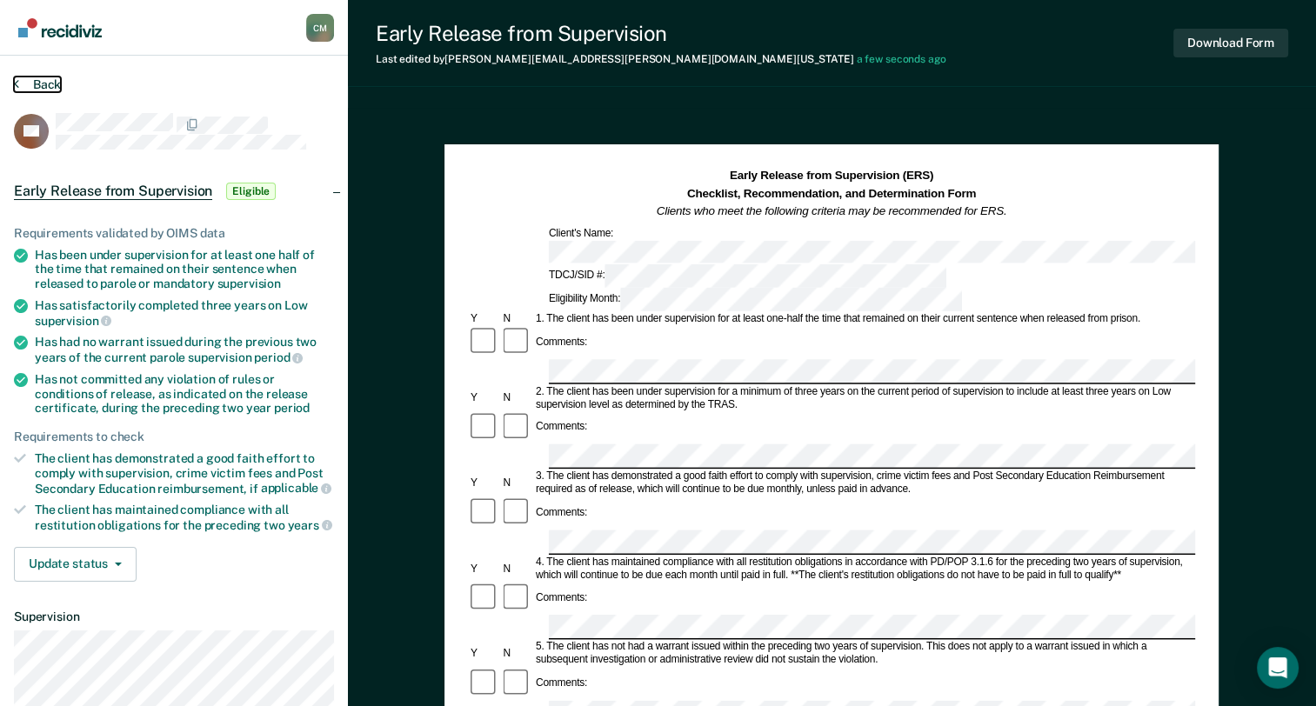
click at [17, 82] on icon at bounding box center [16, 84] width 5 height 14
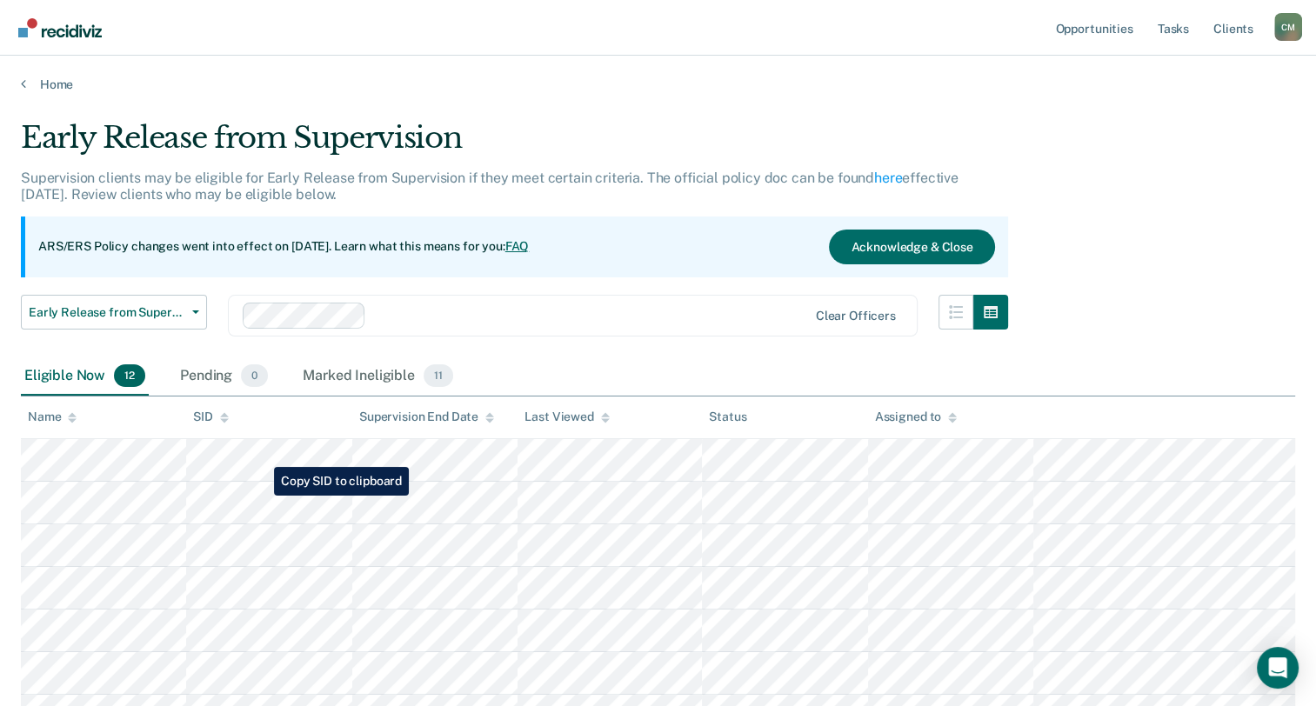
scroll to position [368, 0]
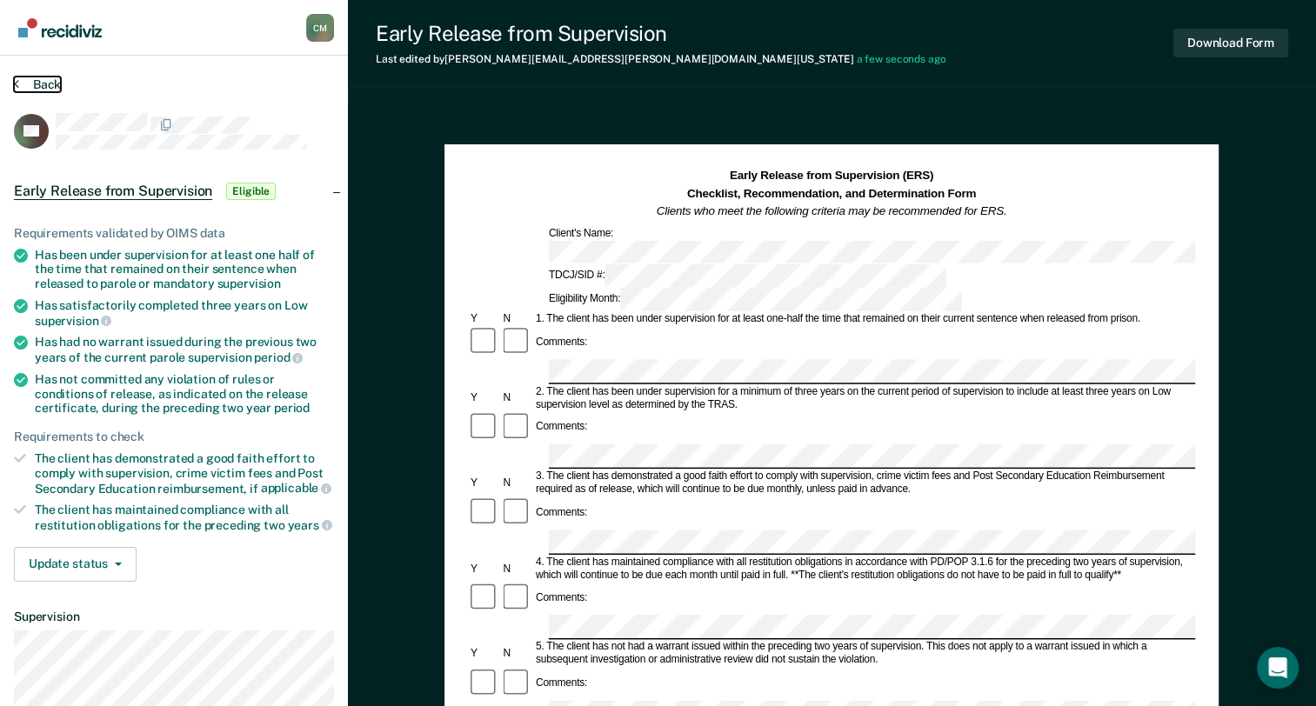
click at [23, 82] on button "Back" at bounding box center [37, 85] width 47 height 16
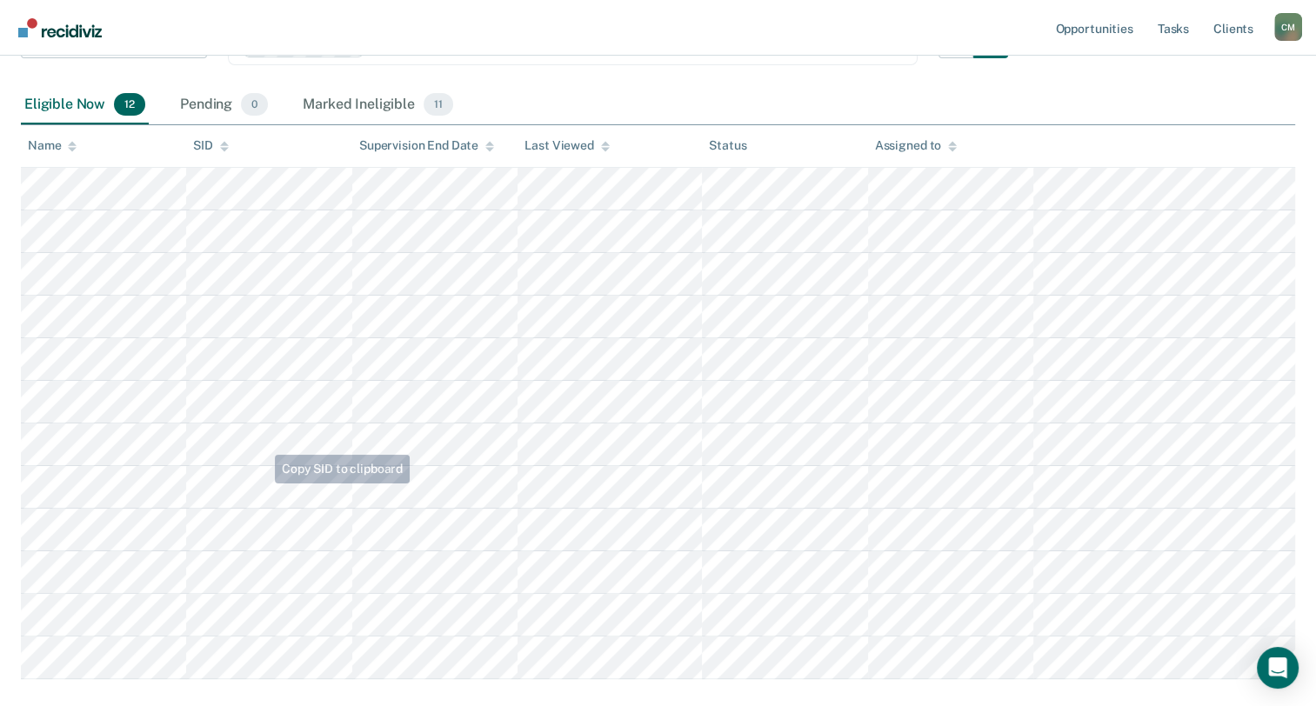
scroll to position [368, 0]
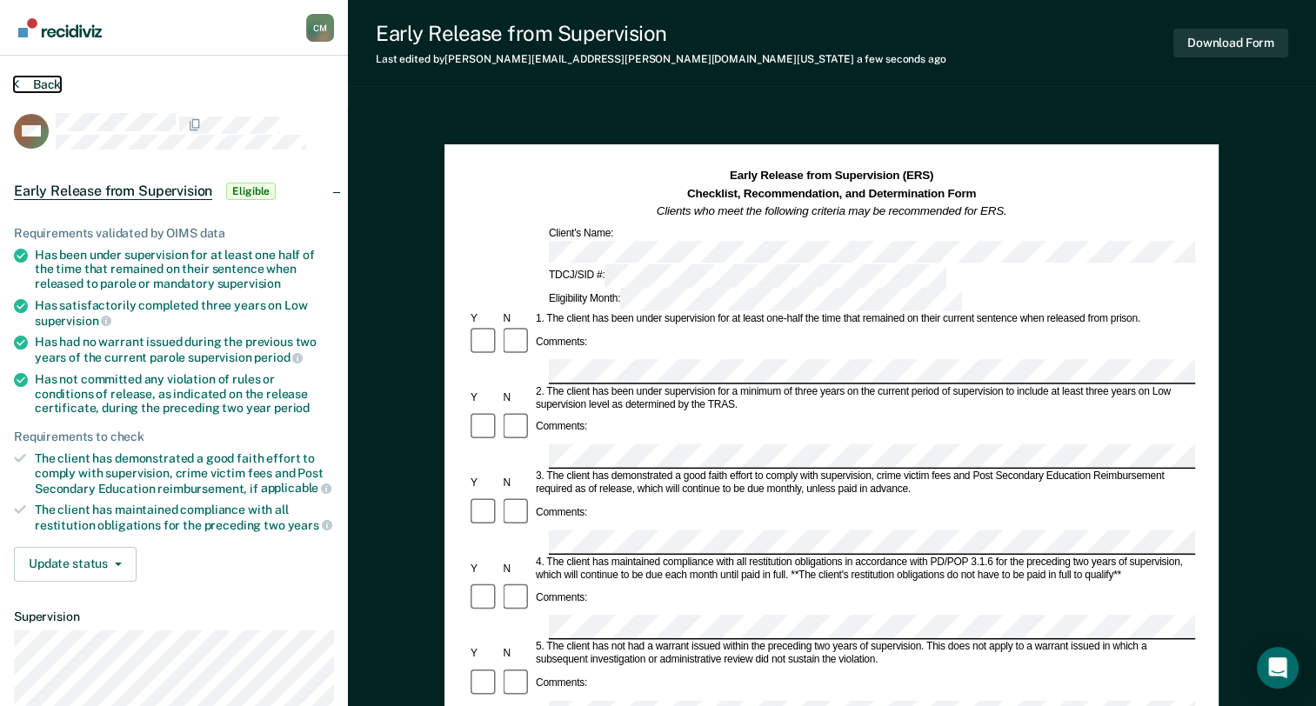
click at [17, 80] on icon at bounding box center [16, 84] width 5 height 14
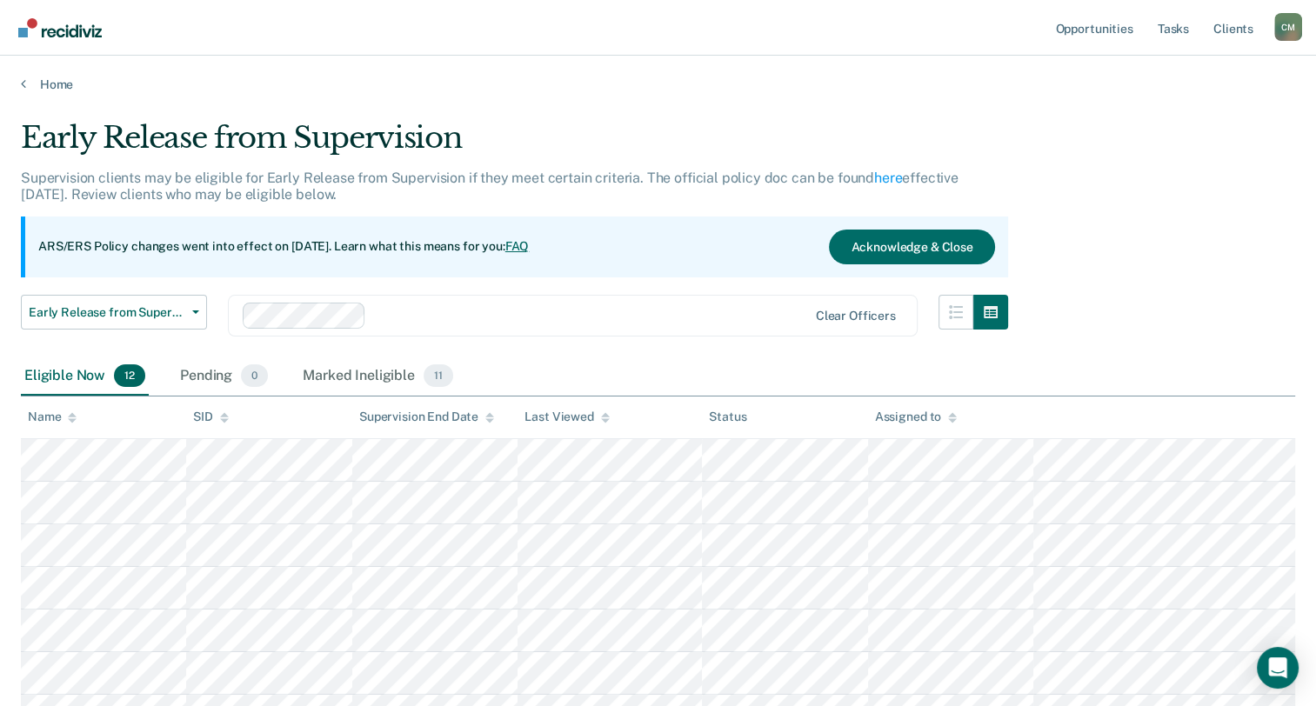
scroll to position [348, 0]
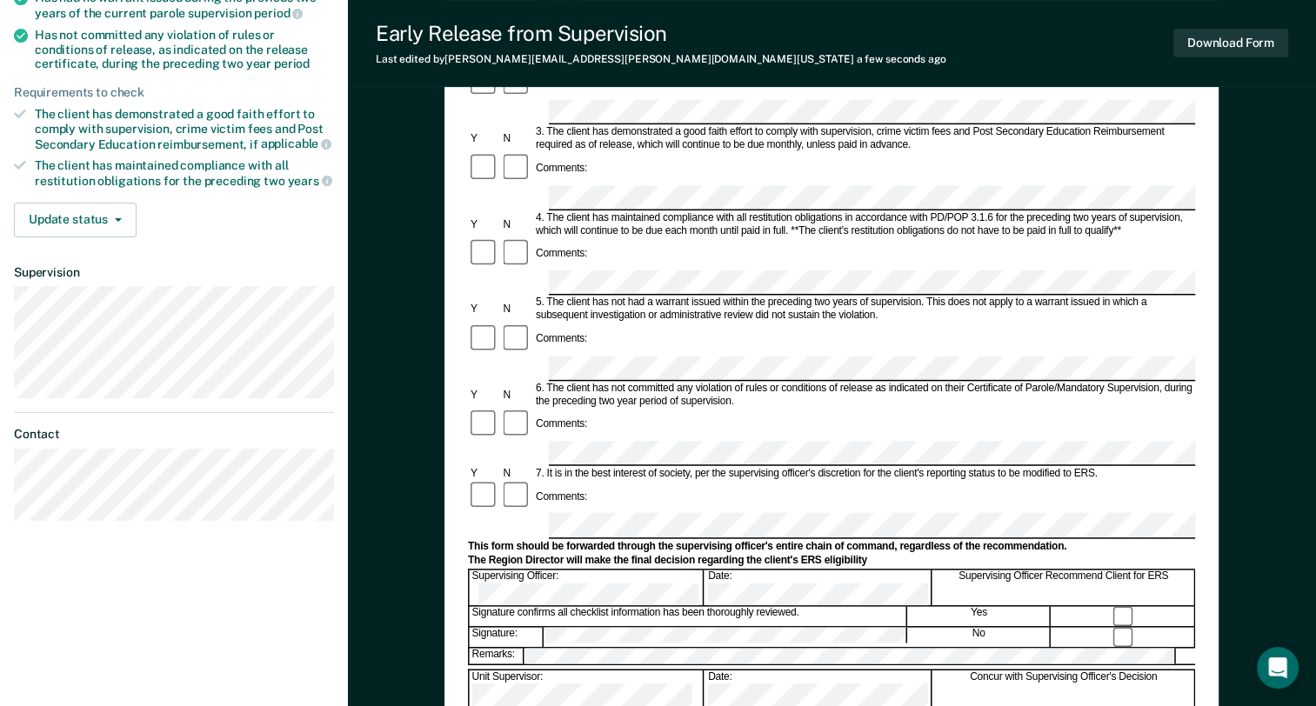
scroll to position [348, 0]
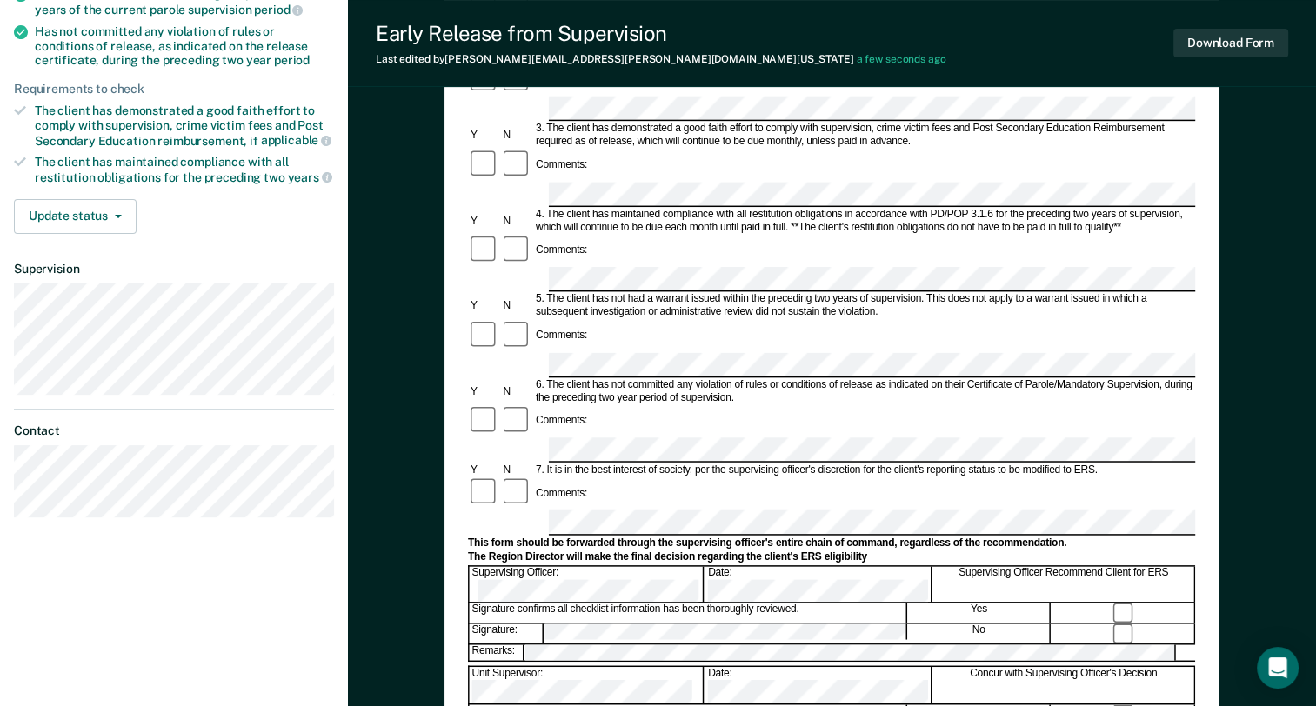
click at [528, 644] on div "Remarks:" at bounding box center [831, 653] width 727 height 18
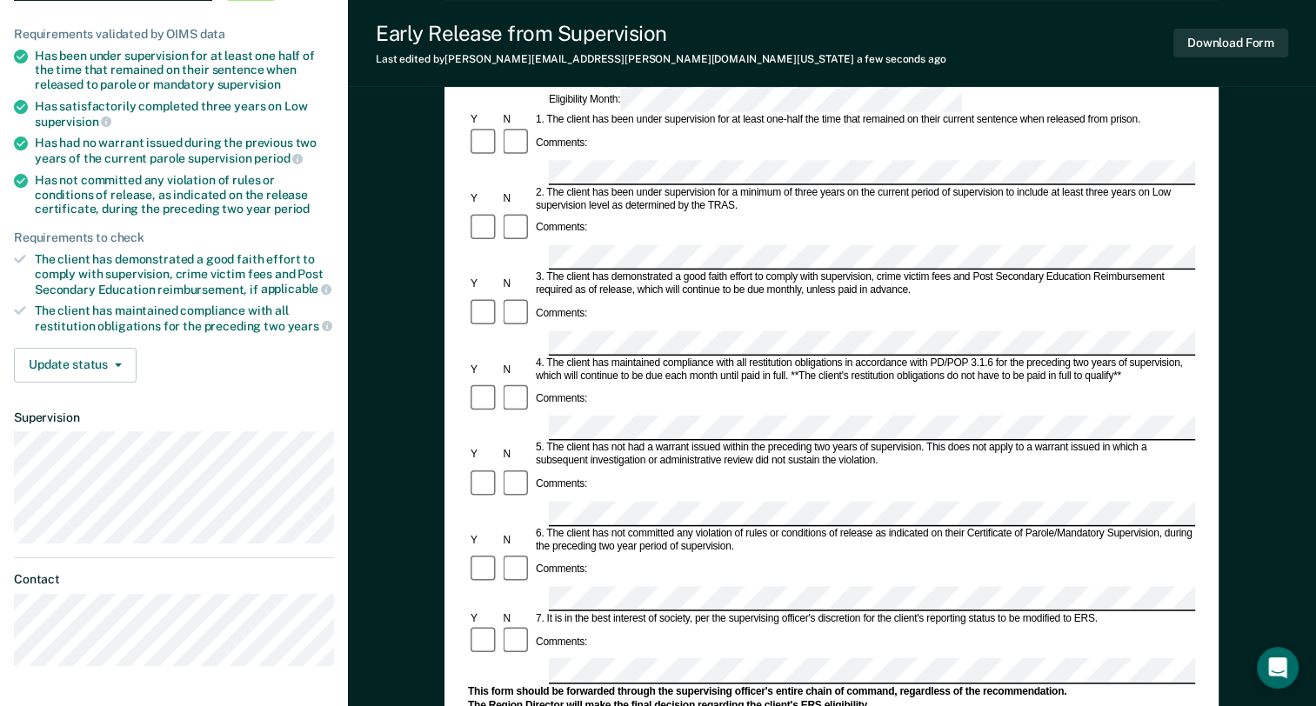
scroll to position [0, 0]
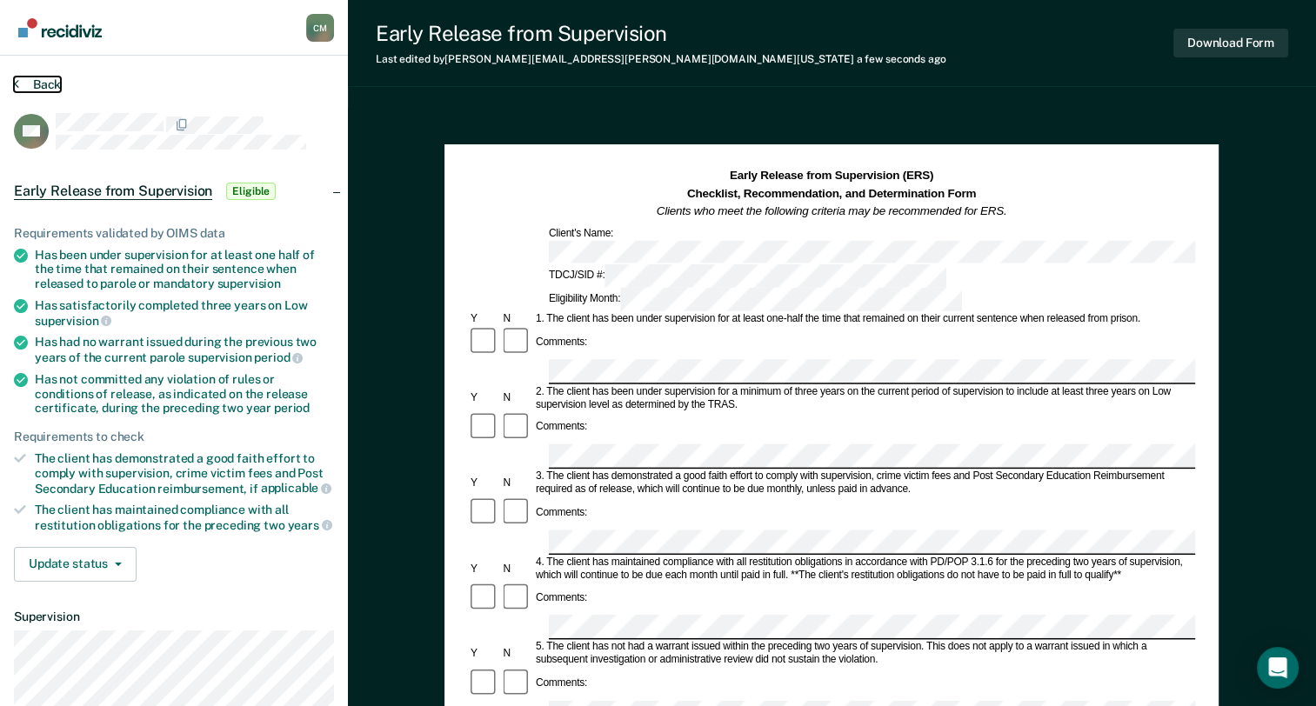
click at [18, 80] on button "Back" at bounding box center [37, 85] width 47 height 16
click at [21, 80] on button "Back" at bounding box center [37, 85] width 47 height 16
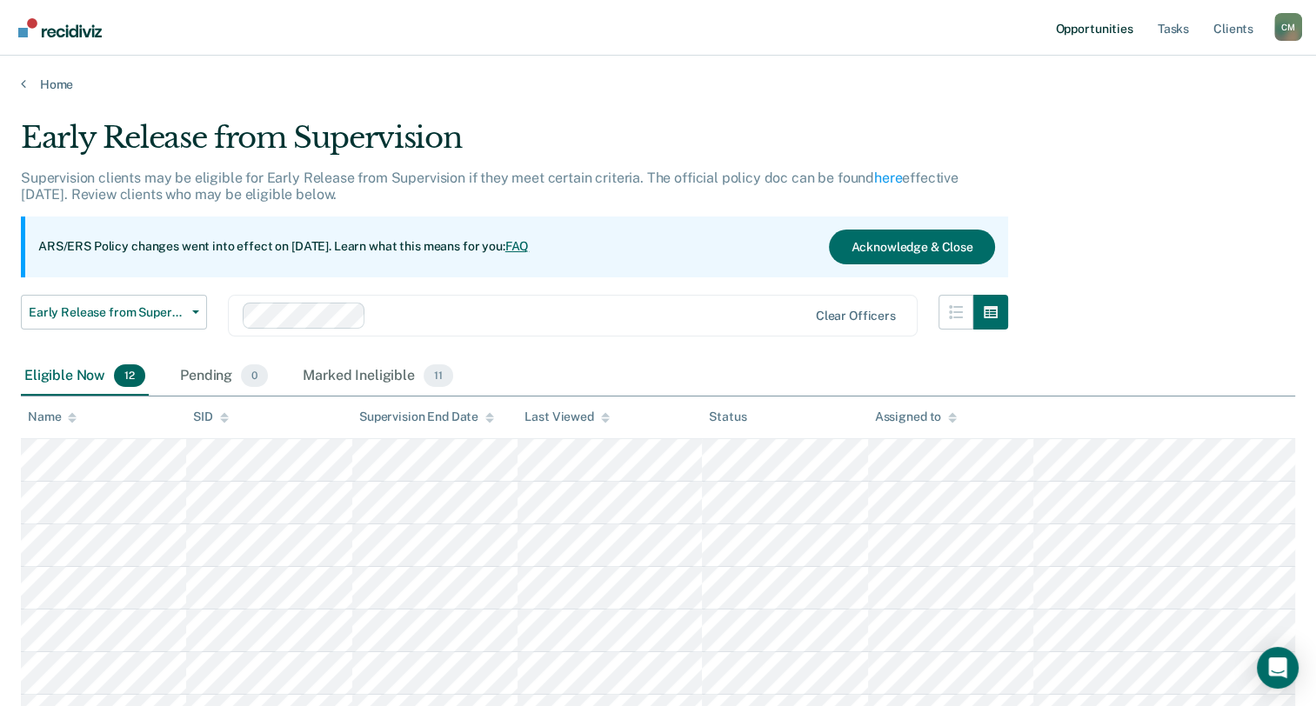
click at [1116, 30] on link "Opportunities" at bounding box center [1094, 28] width 84 height 56
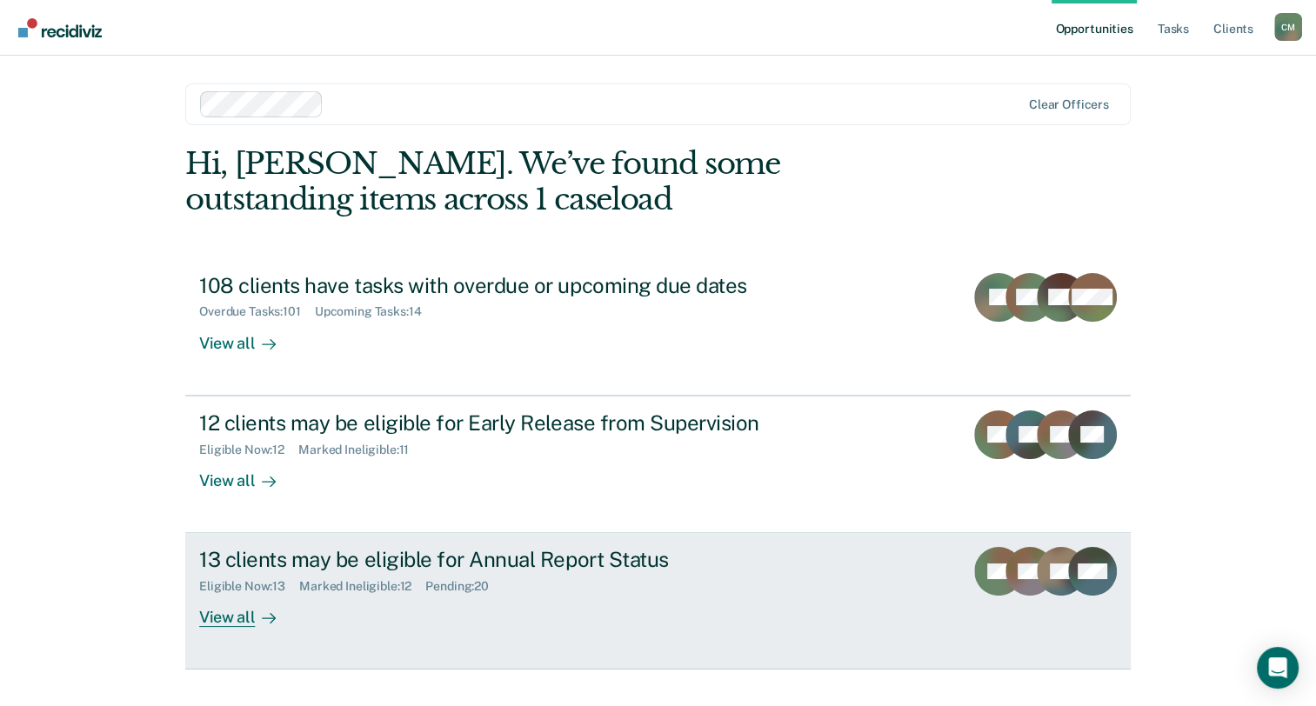
click at [239, 616] on div "View all" at bounding box center [247, 611] width 97 height 34
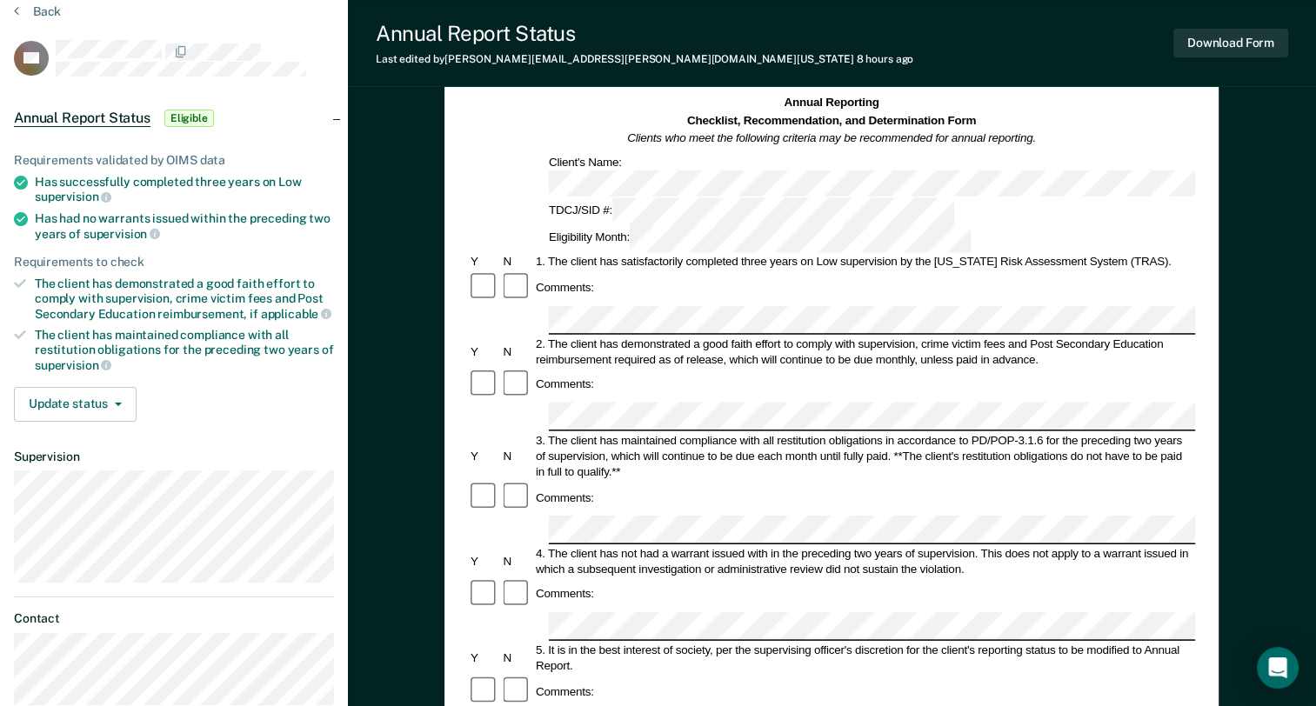
scroll to position [174, 0]
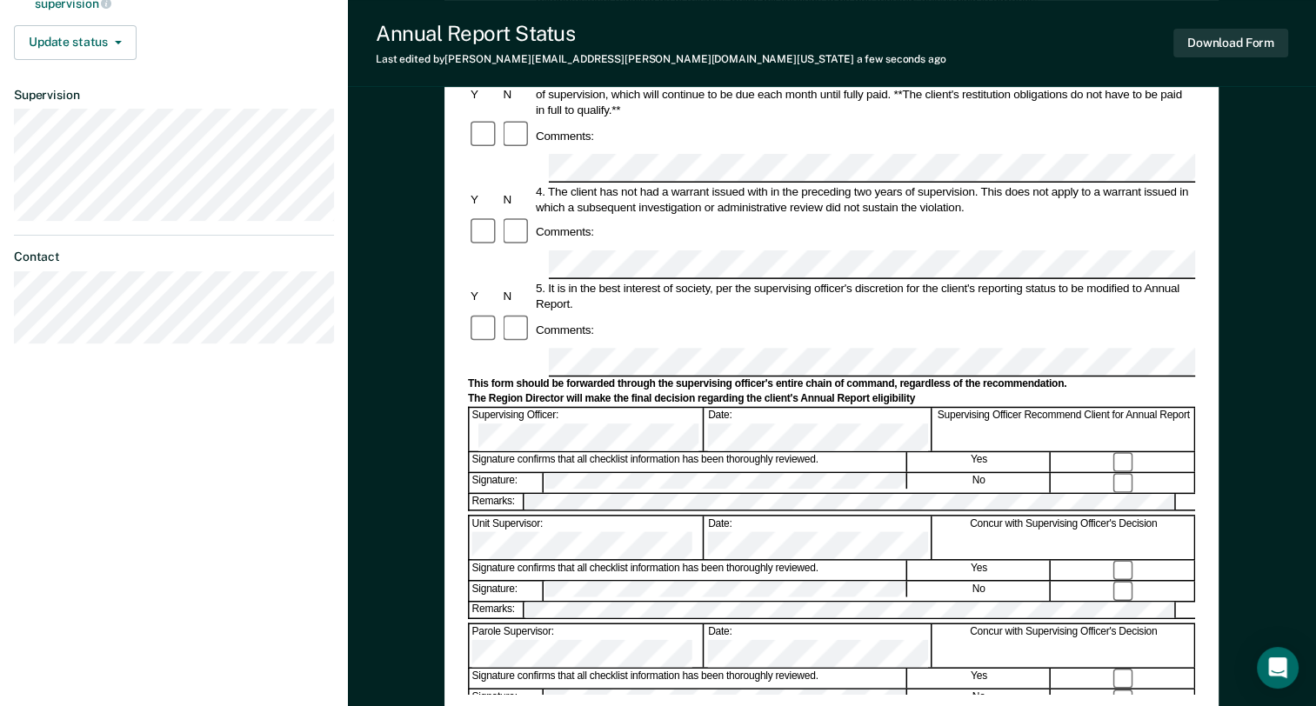
scroll to position [0, 0]
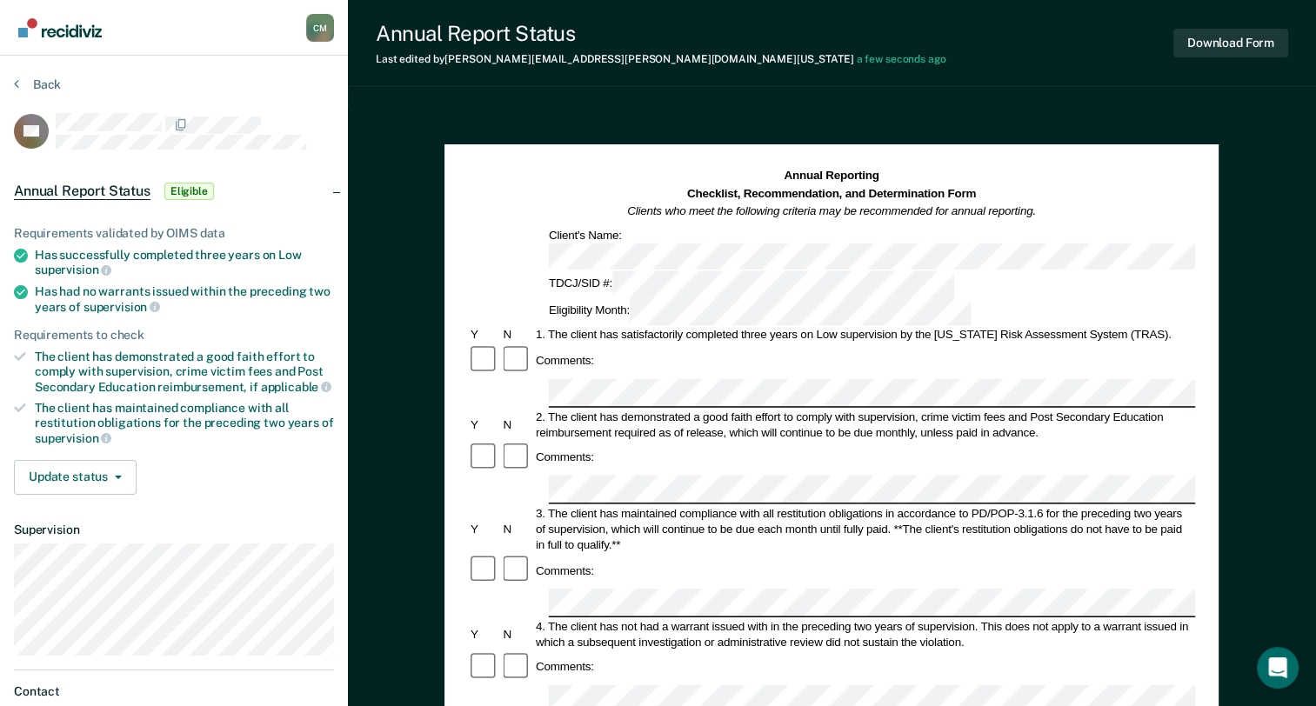
click at [13, 82] on section "Back RR Annual Report Status Eligible Requirements validated by OIMS data Has s…" at bounding box center [174, 435] width 348 height 758
click at [18, 83] on button "Back" at bounding box center [37, 85] width 47 height 16
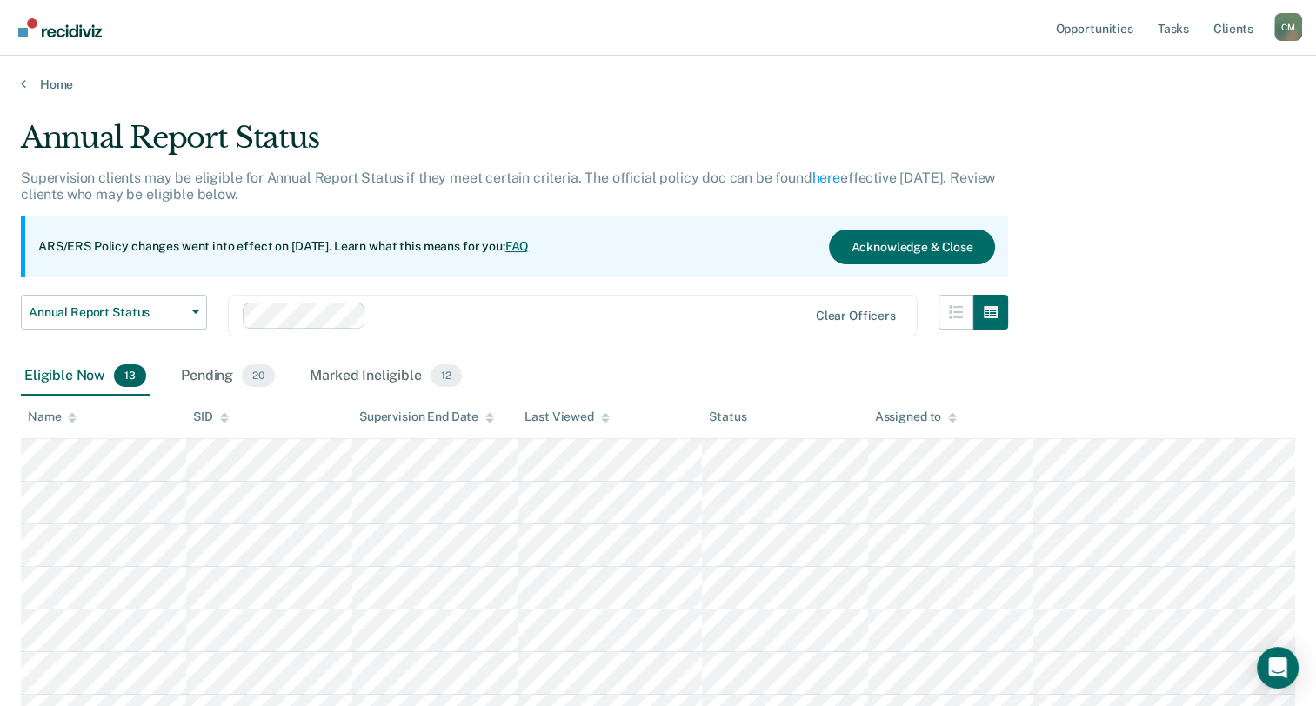
scroll to position [174, 0]
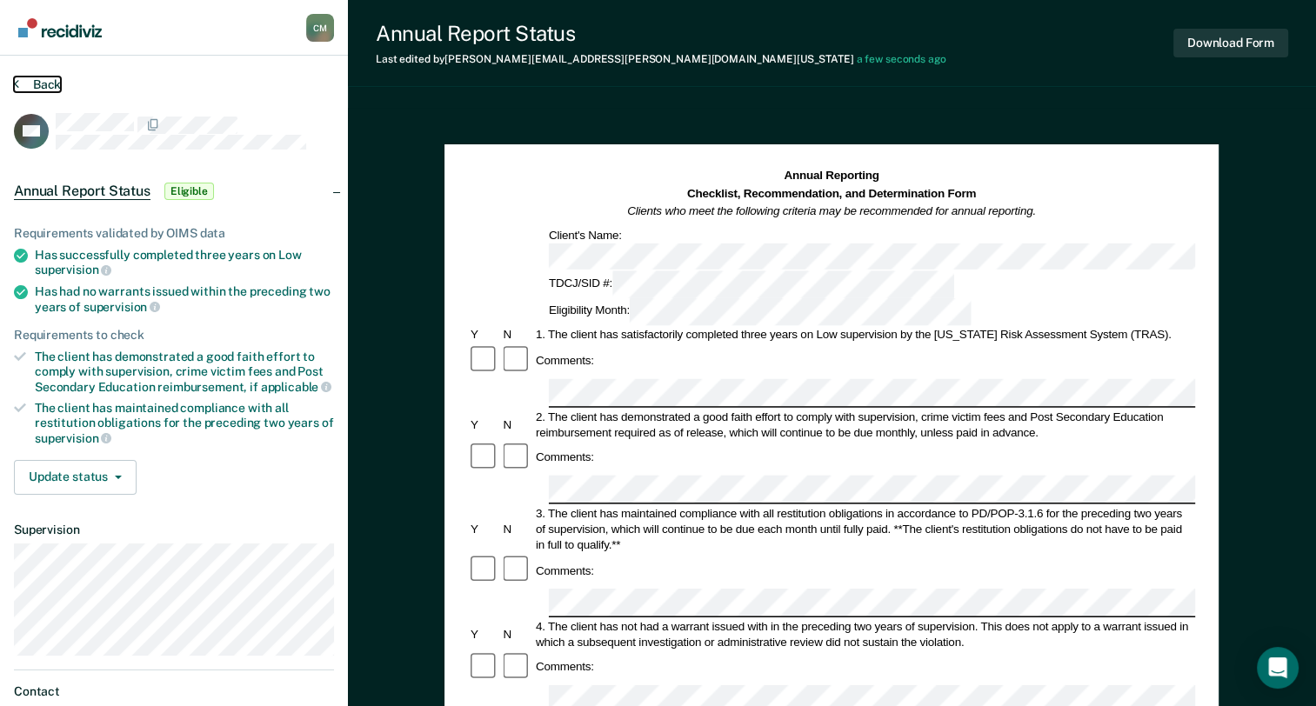
click at [21, 84] on button "Back" at bounding box center [37, 85] width 47 height 16
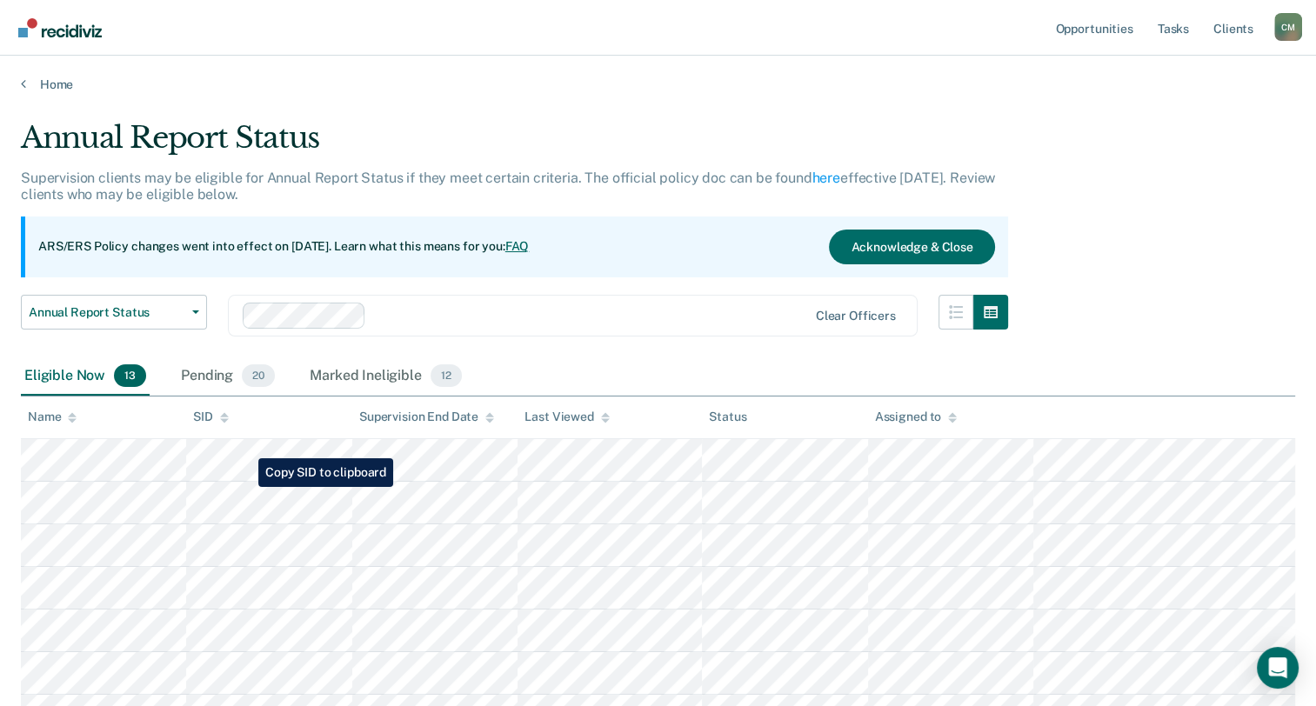
scroll to position [348, 0]
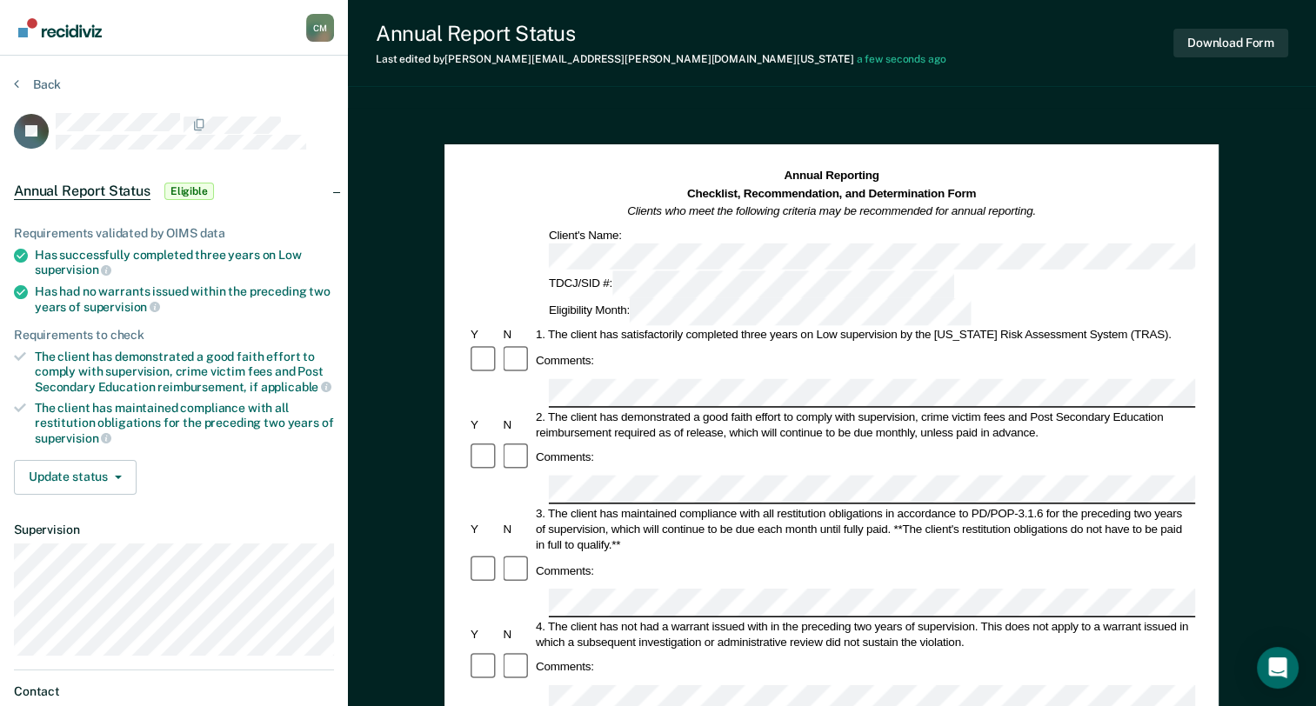
scroll to position [348, 0]
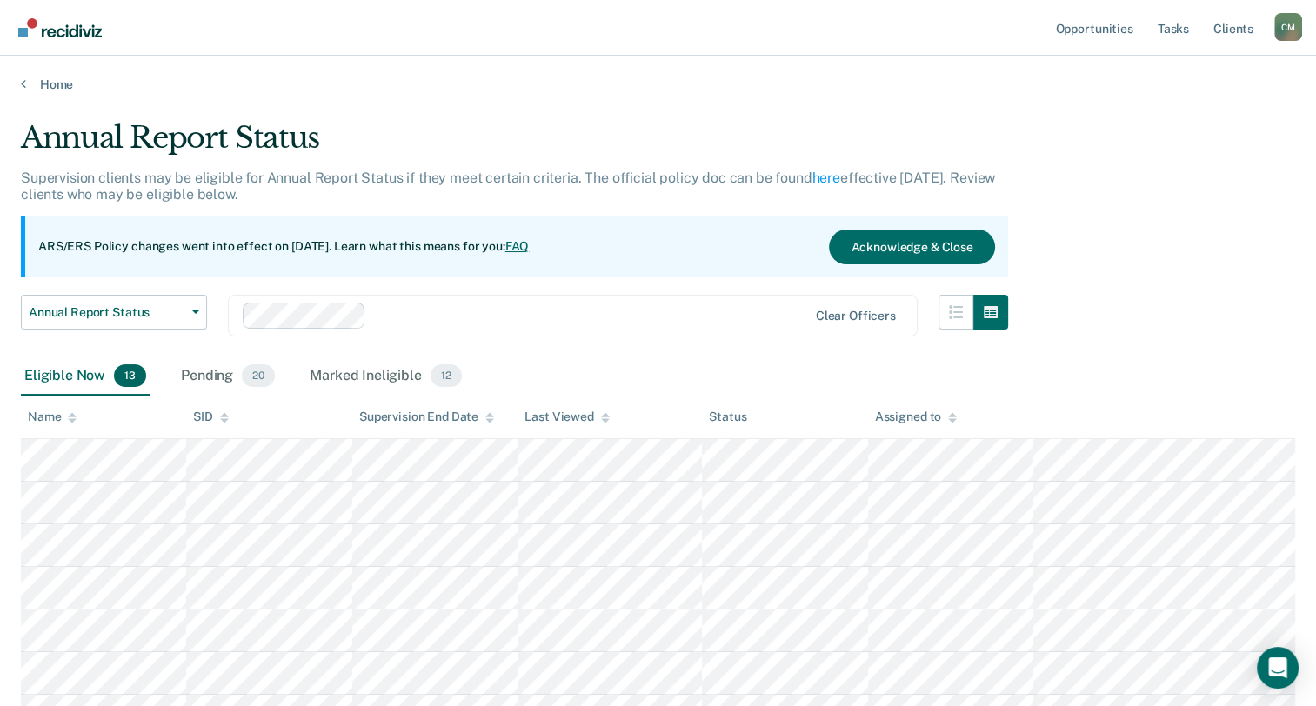
scroll to position [348, 0]
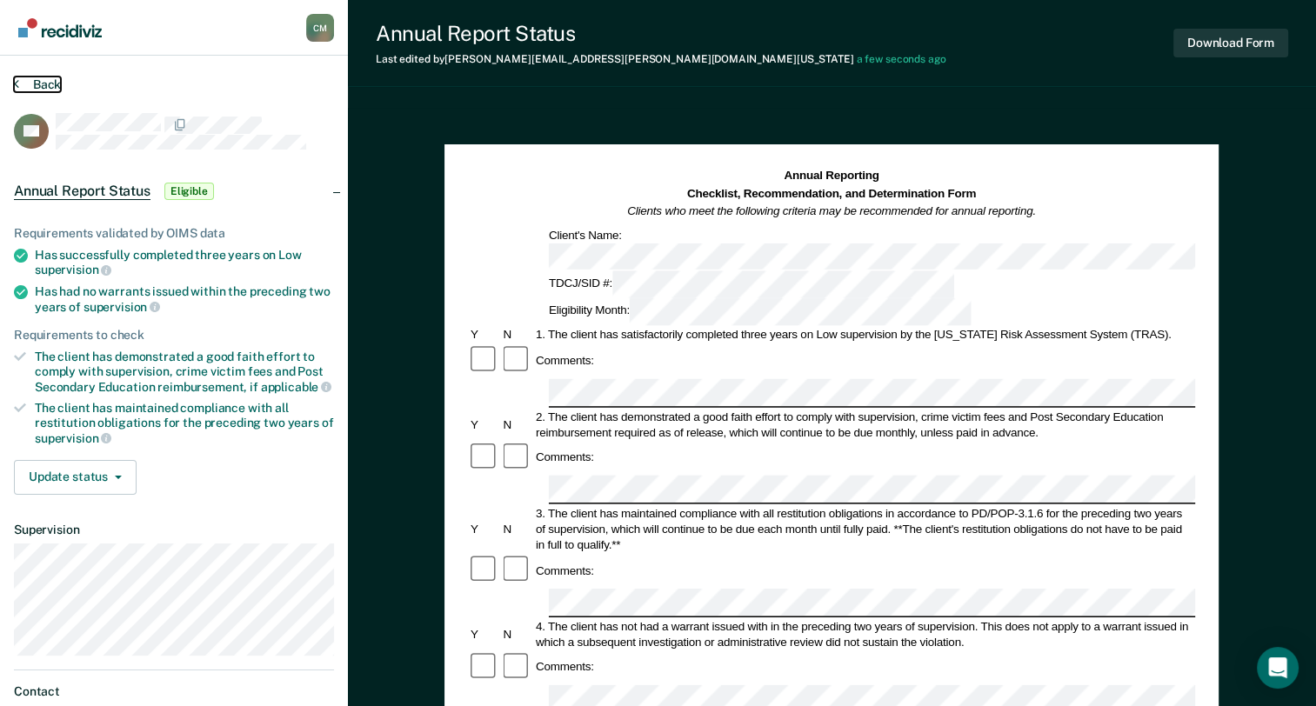
click at [19, 80] on button "Back" at bounding box center [37, 85] width 47 height 16
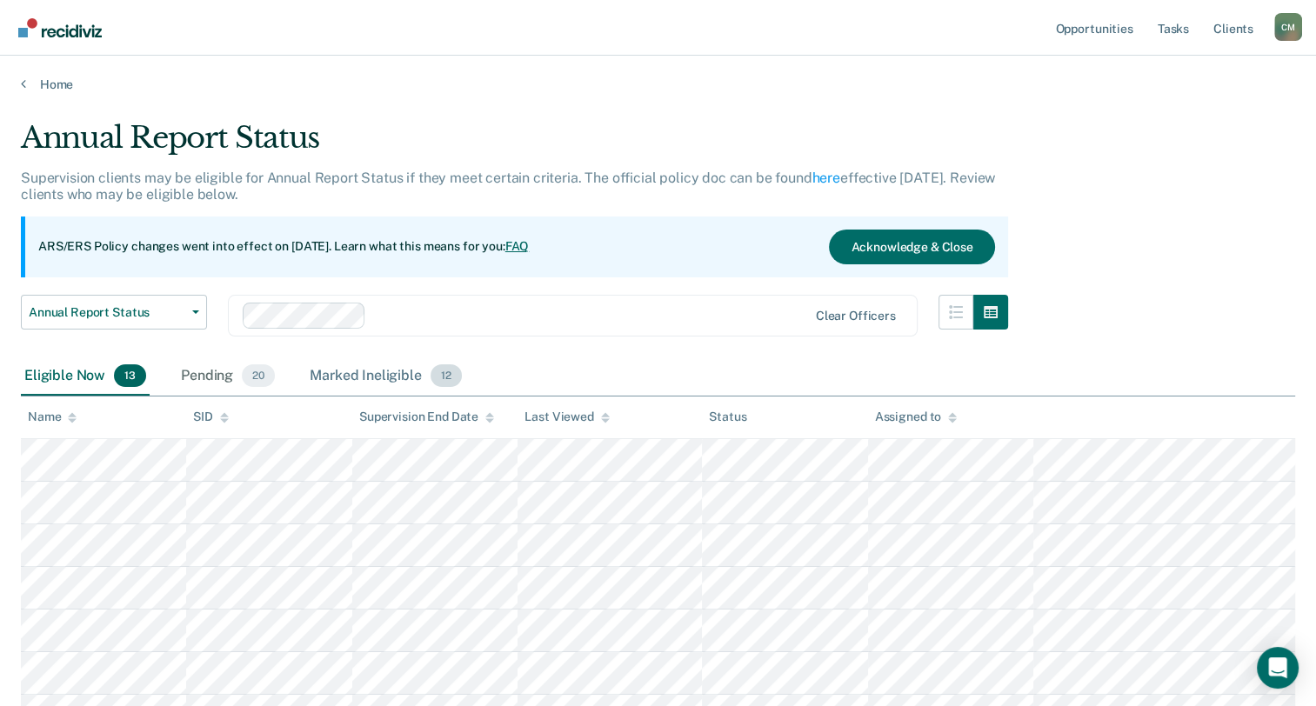
scroll to position [411, 0]
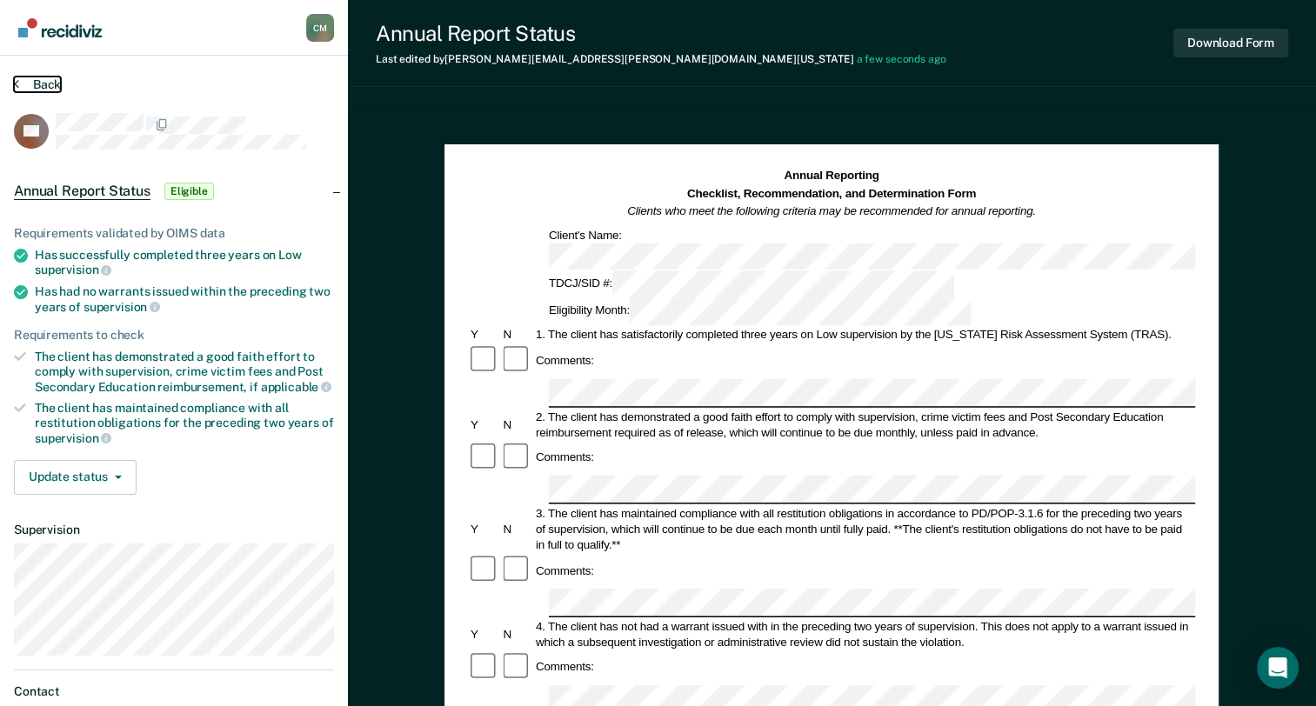
click at [17, 84] on icon at bounding box center [16, 84] width 5 height 14
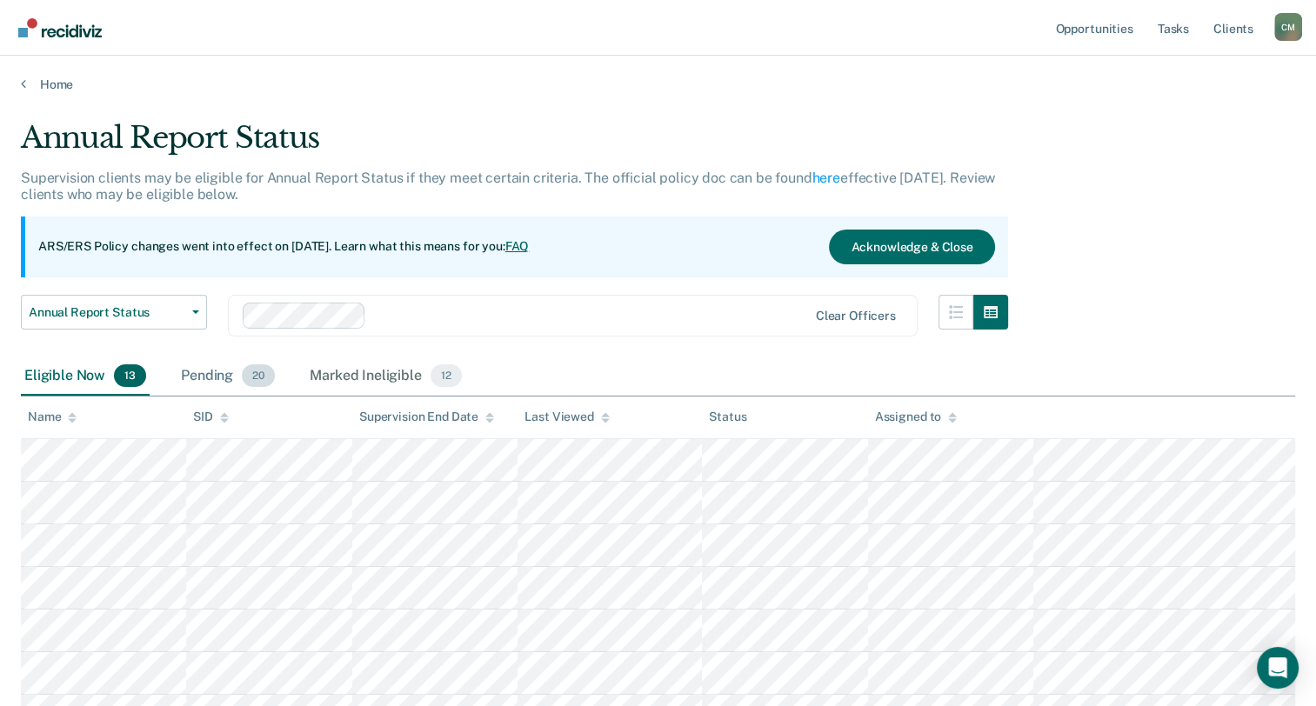
scroll to position [411, 0]
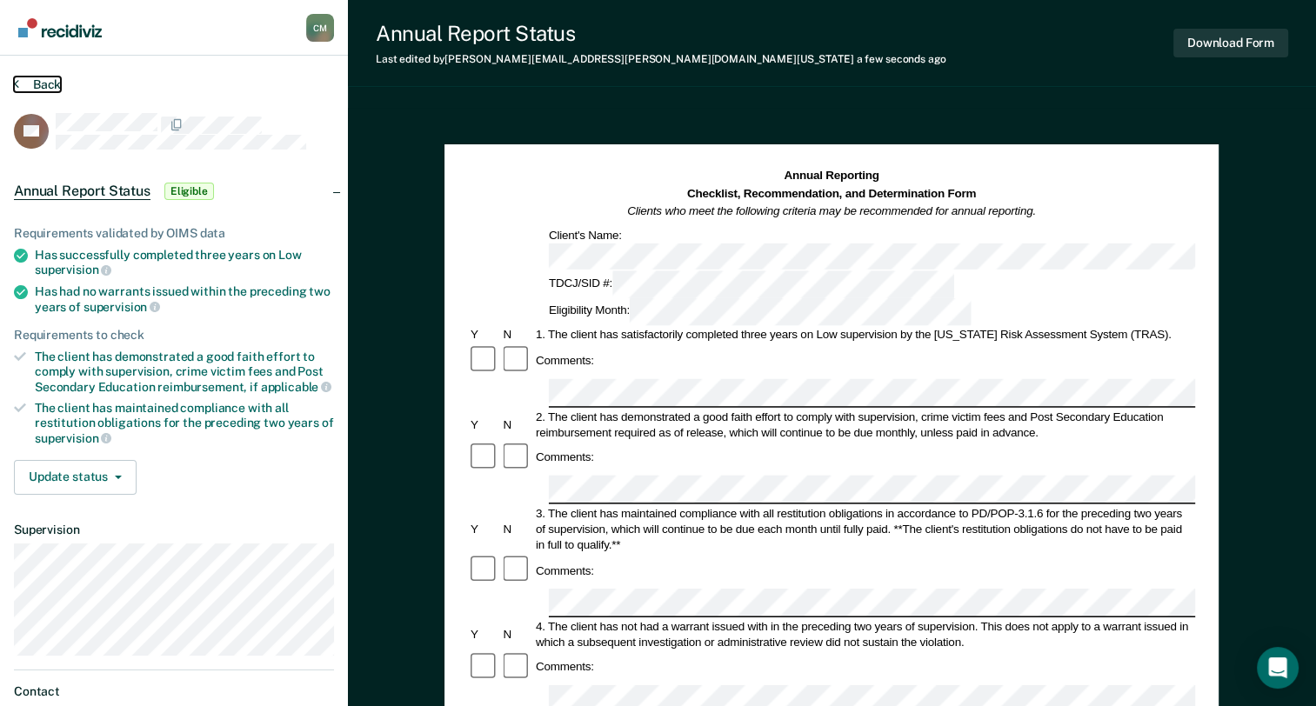
click at [19, 83] on button "Back" at bounding box center [37, 85] width 47 height 16
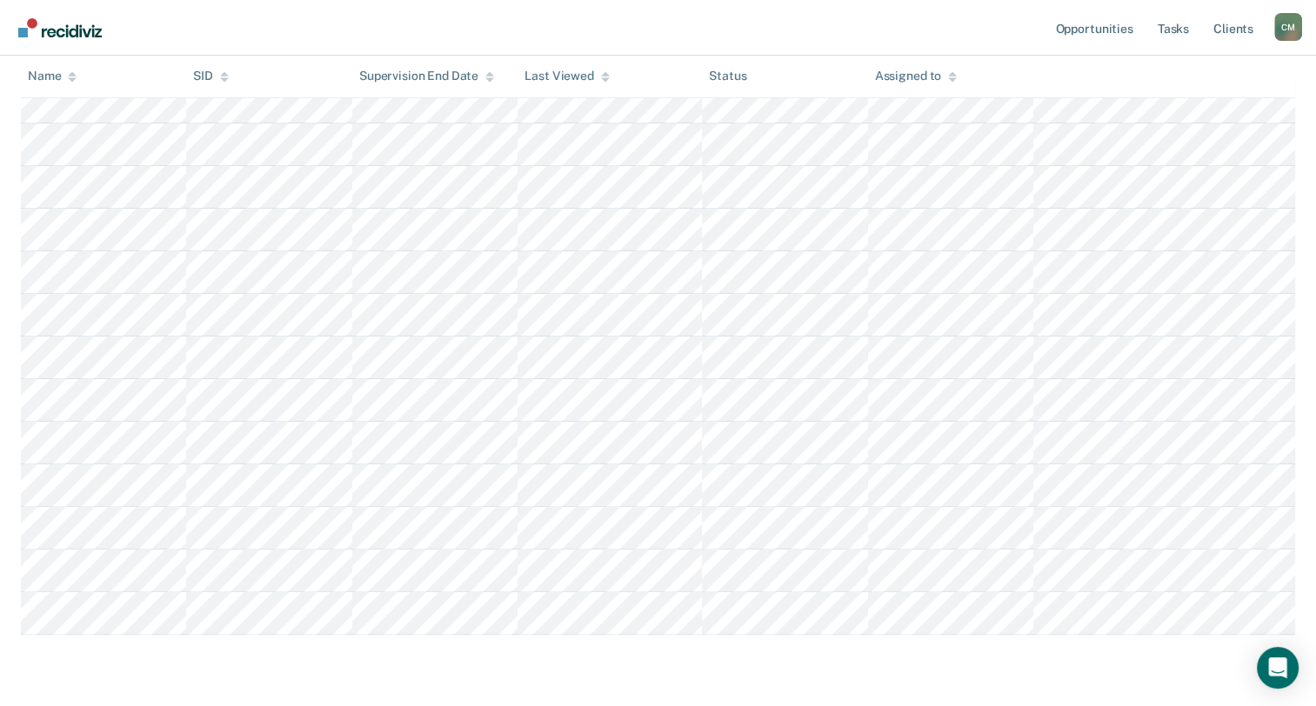
scroll to position [411, 0]
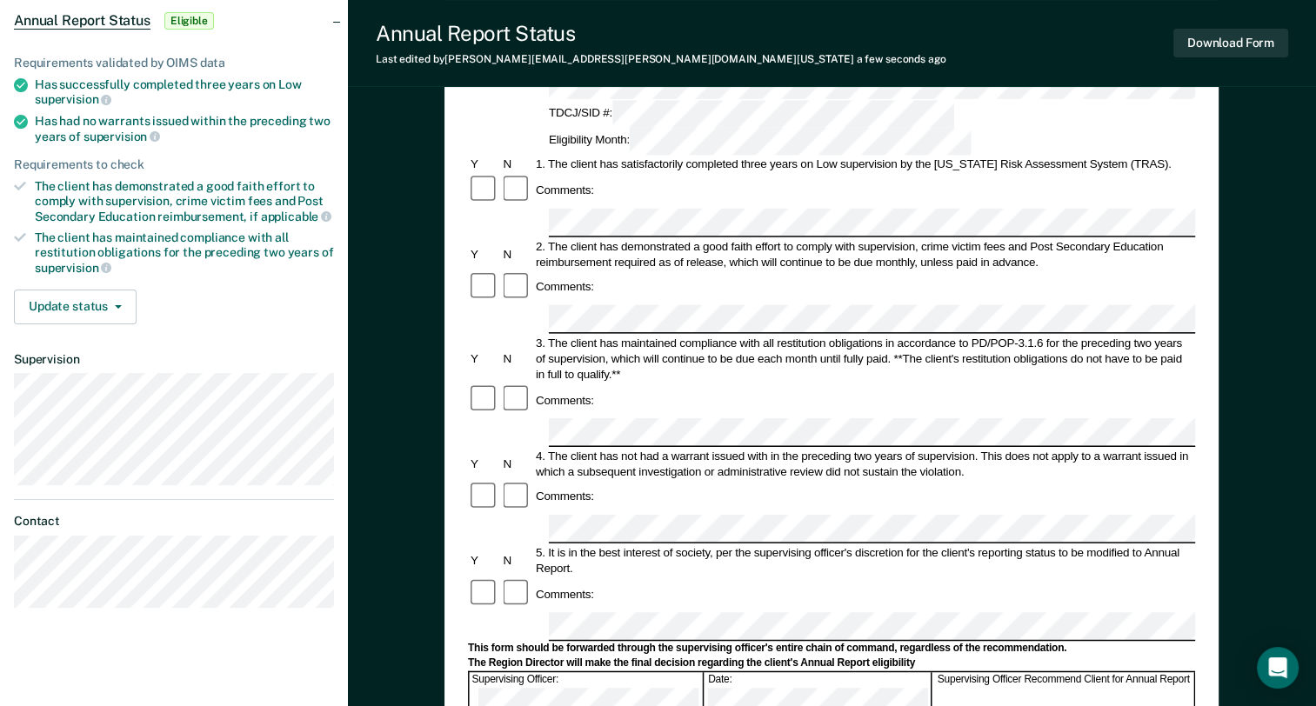
scroll to position [174, 0]
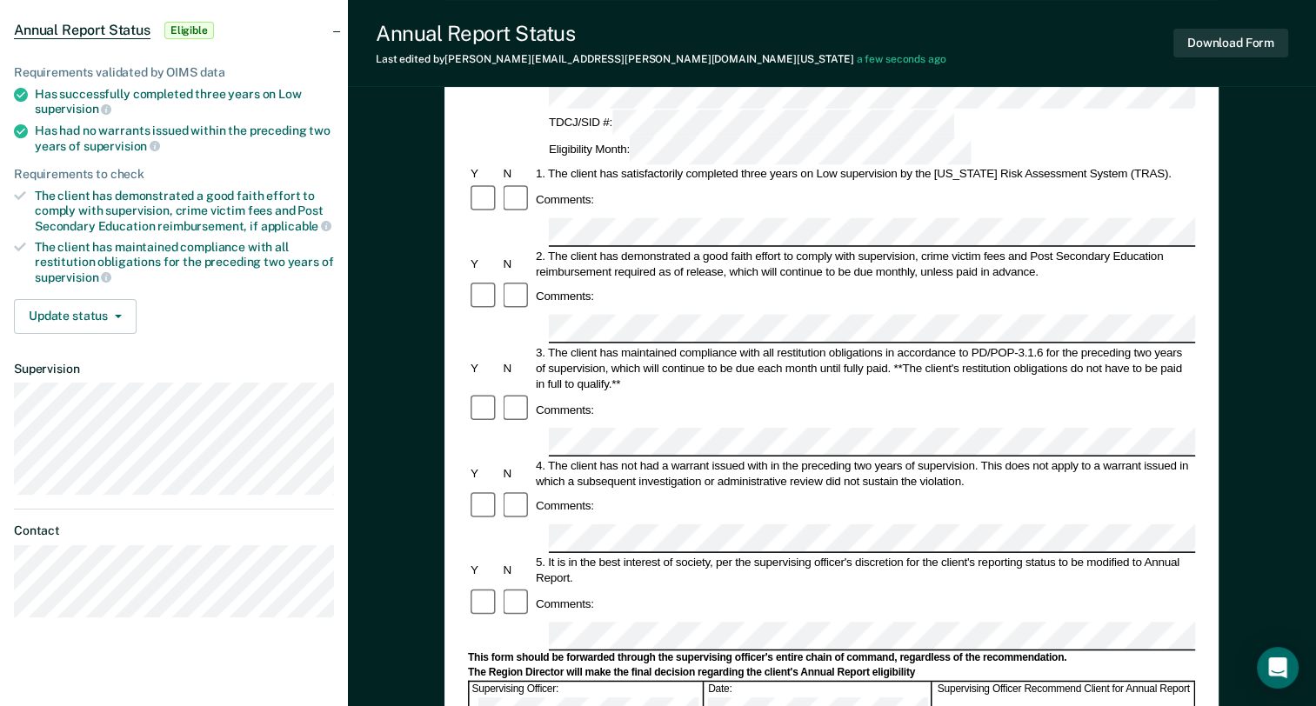
scroll to position [0, 0]
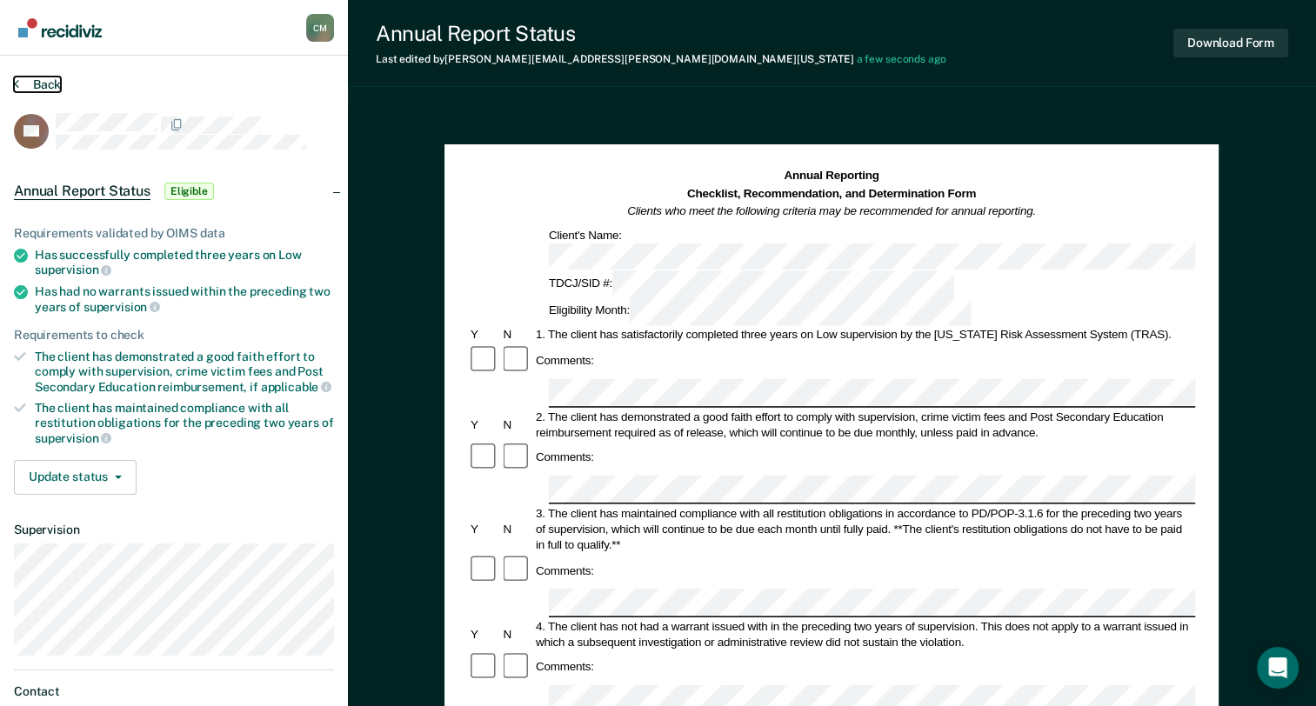
click at [17, 87] on icon at bounding box center [16, 84] width 5 height 14
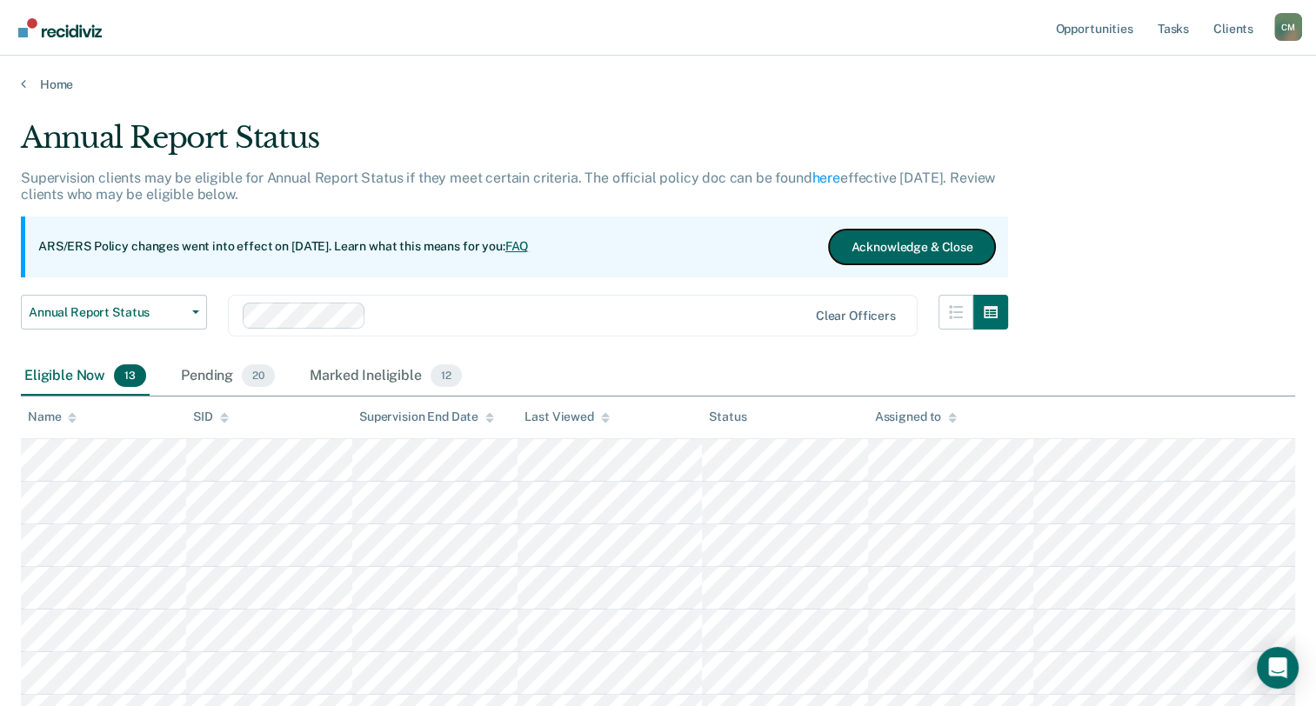
click at [904, 241] on button "Acknowledge & Close" at bounding box center [911, 247] width 165 height 35
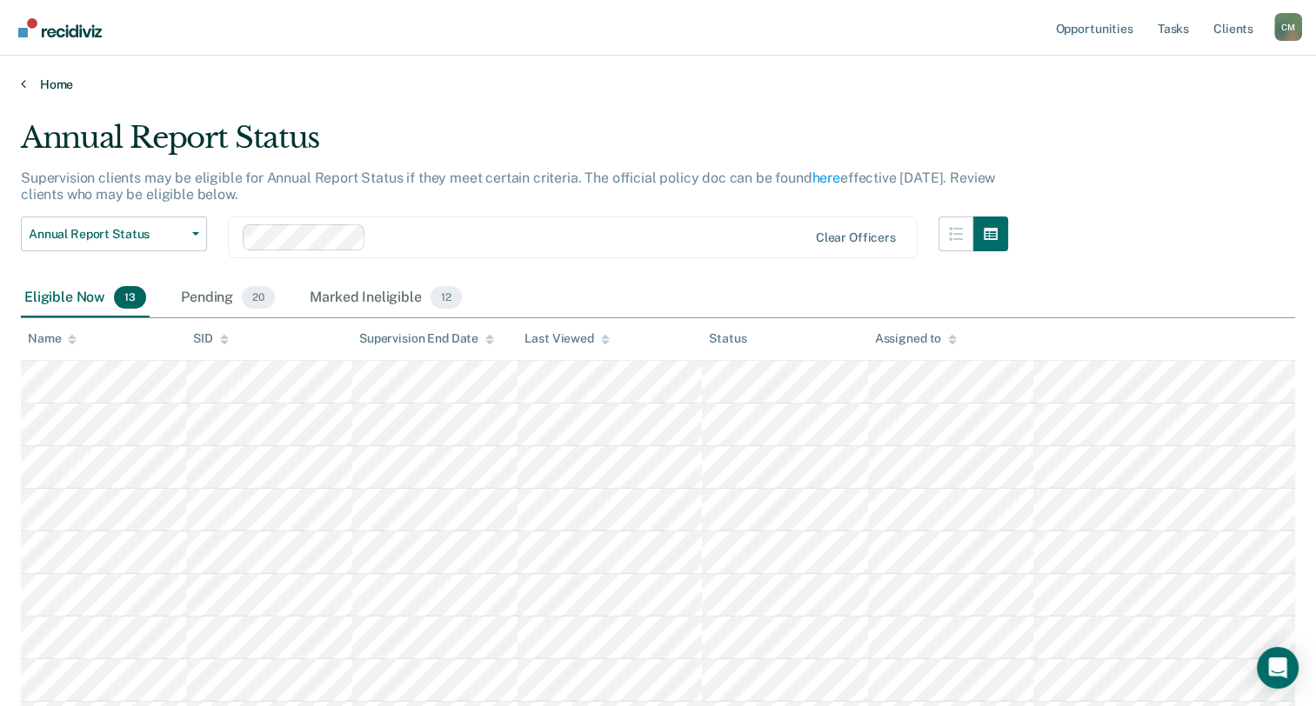
click at [48, 82] on link "Home" at bounding box center [658, 85] width 1274 height 16
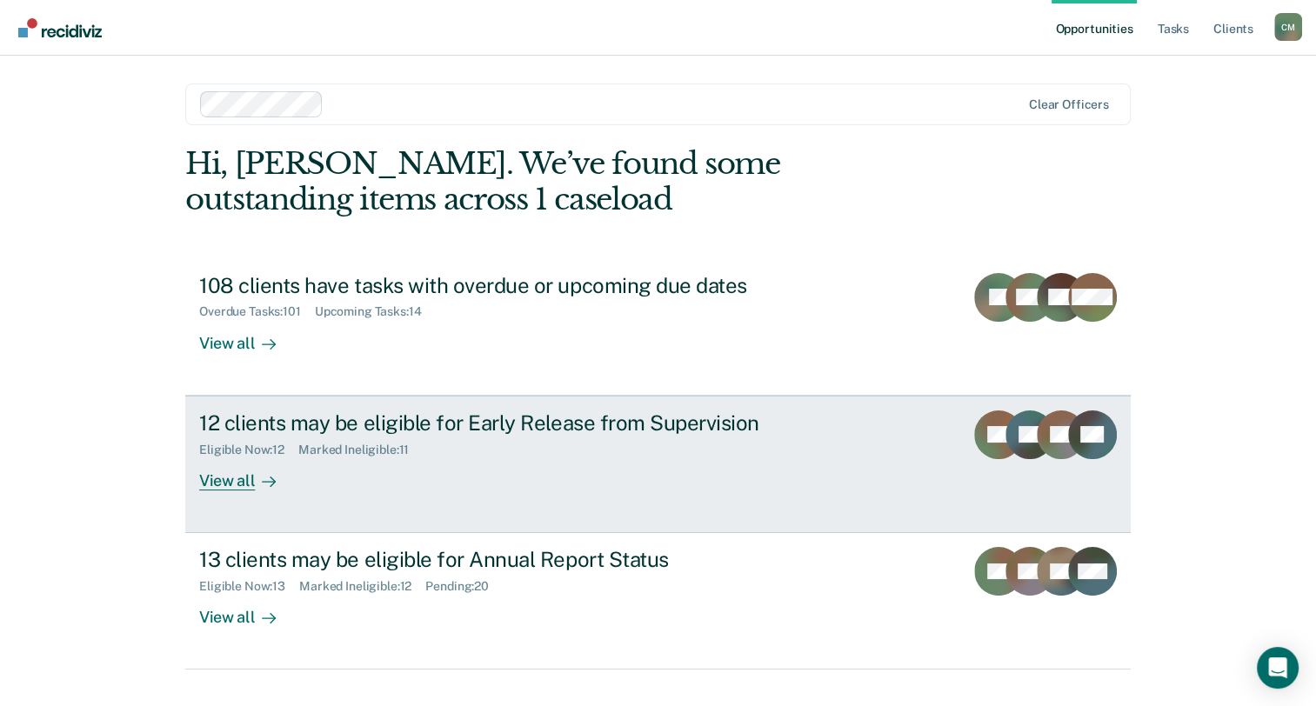
click at [223, 479] on div "View all" at bounding box center [247, 474] width 97 height 34
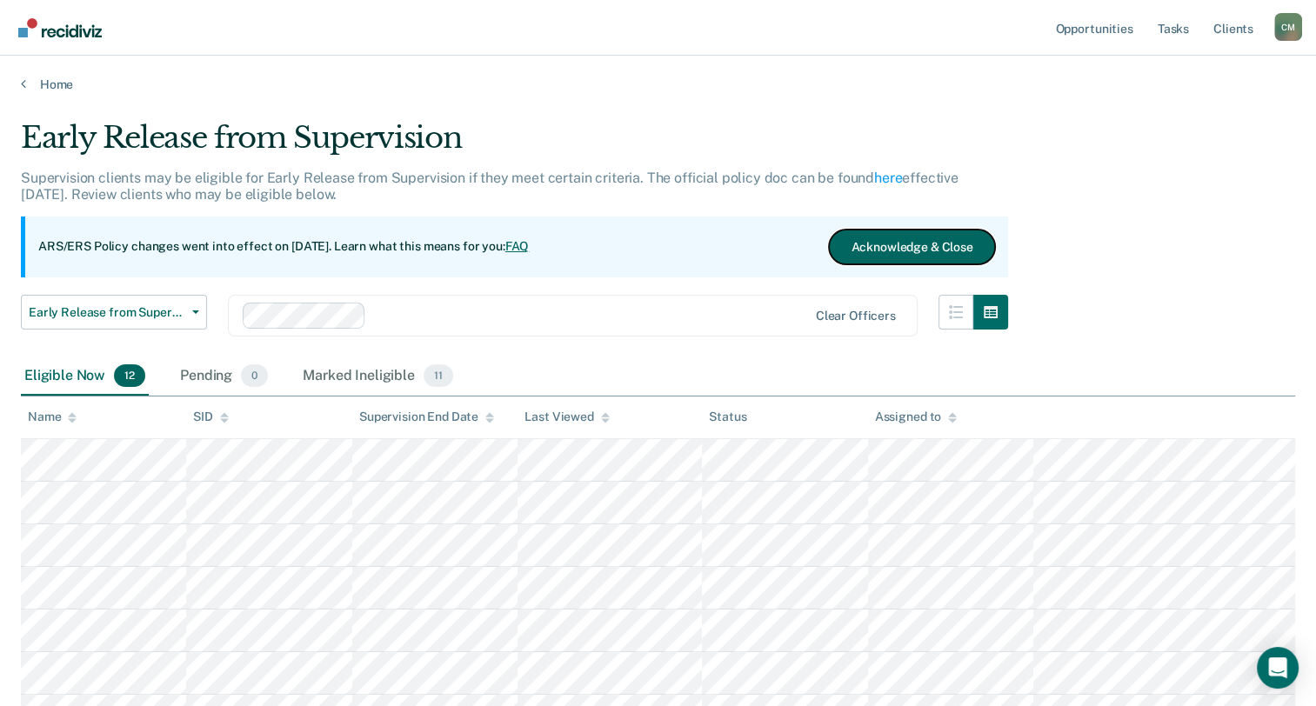
click at [909, 241] on button "Acknowledge & Close" at bounding box center [911, 247] width 165 height 35
